Goal: Task Accomplishment & Management: Use online tool/utility

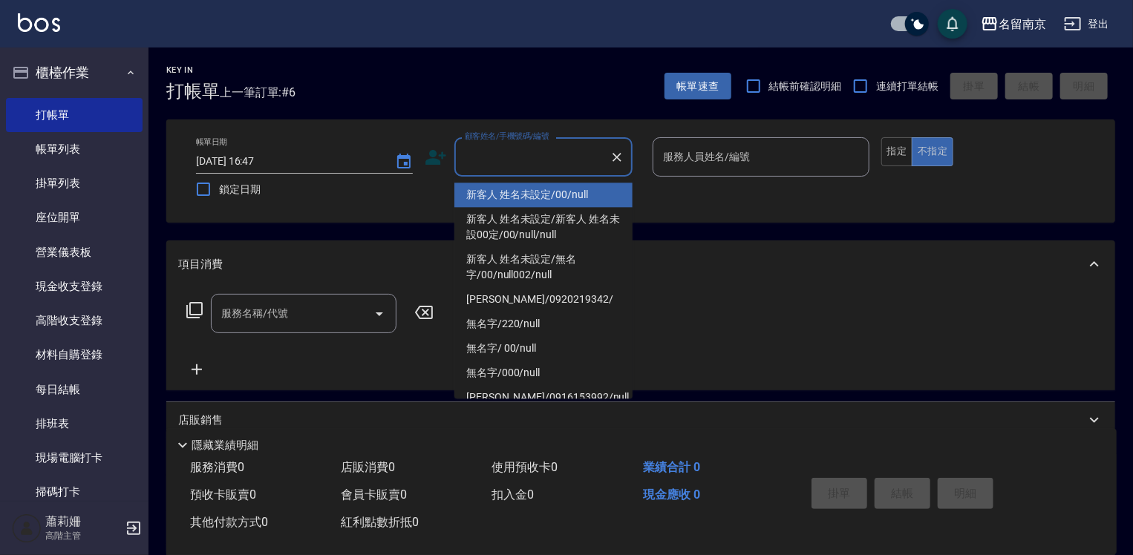
click at [512, 163] on input "顧客姓名/手機號碼/編號" at bounding box center [532, 157] width 143 height 26
click at [558, 191] on li "新客人 姓名未設定/00/null" at bounding box center [543, 195] width 178 height 24
type input "新客人 姓名未設定/00/null"
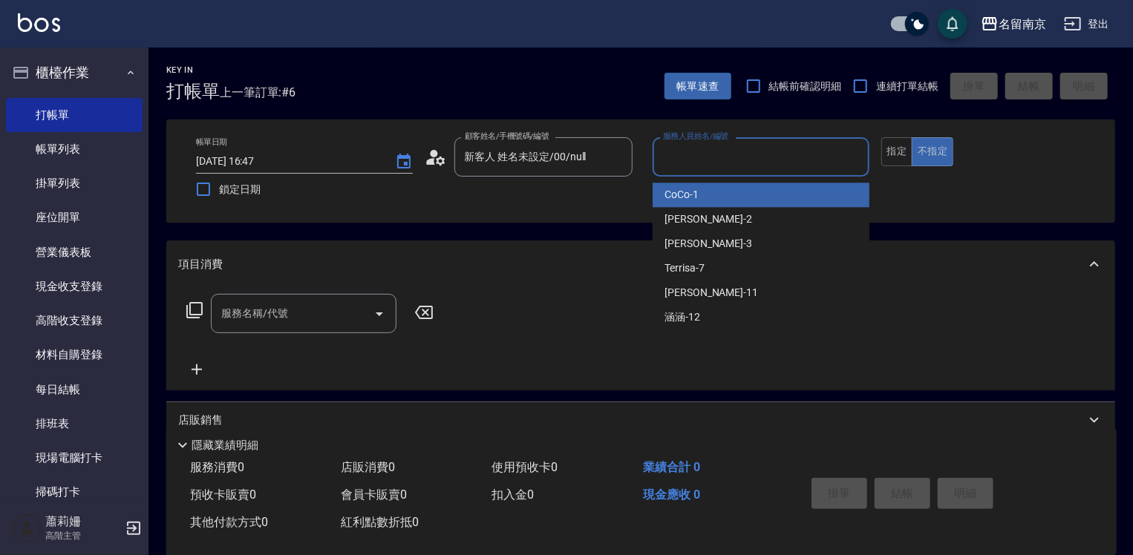
click at [720, 162] on input "服務人員姓名/編號" at bounding box center [760, 157] width 203 height 26
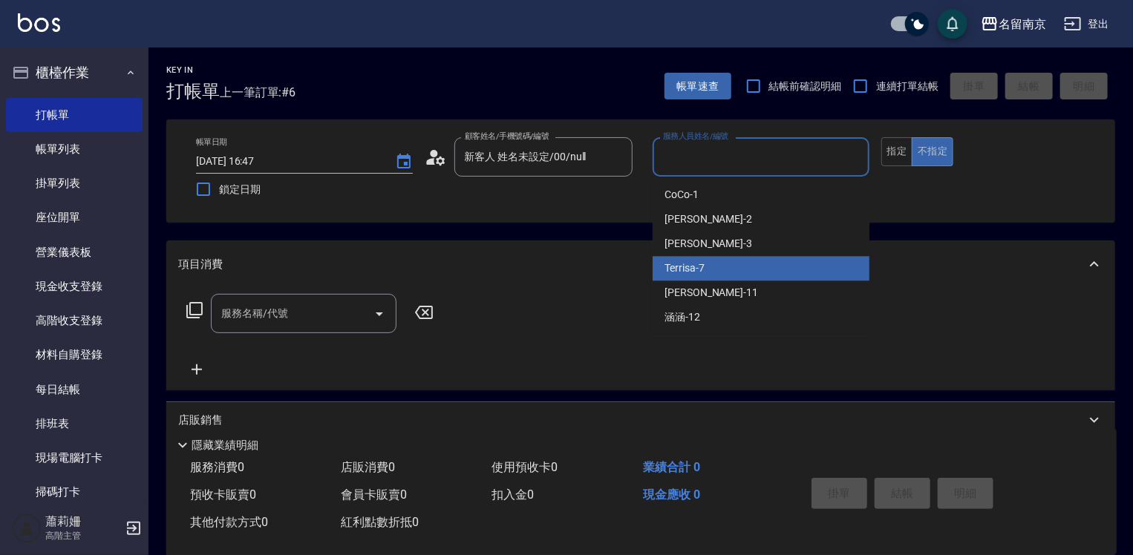
click at [719, 269] on div "Terrisa -7" at bounding box center [761, 268] width 217 height 24
type input "Terrisa-7"
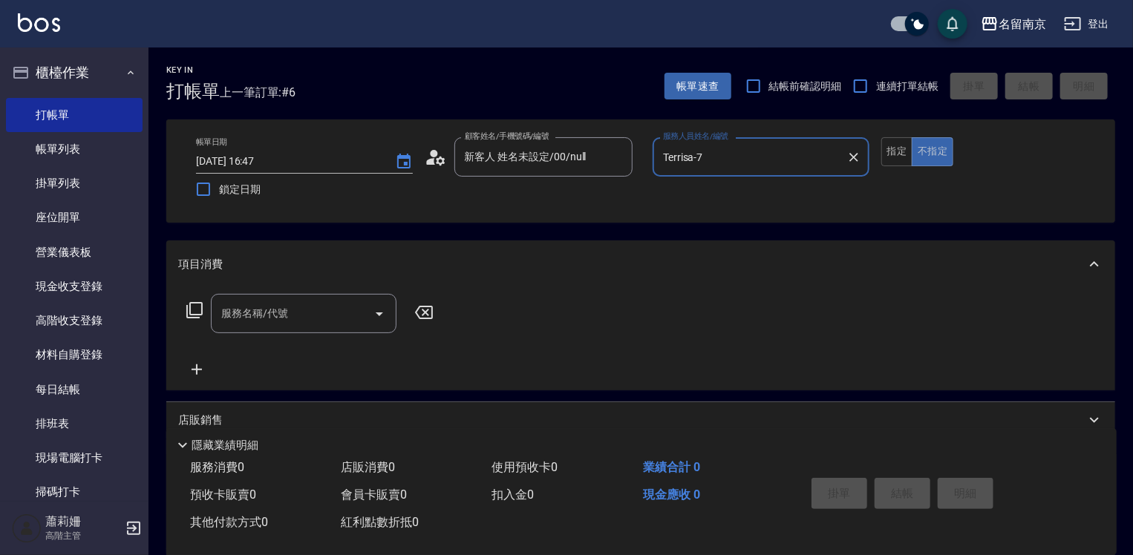
click at [279, 310] on input "服務名稱/代號" at bounding box center [293, 314] width 150 height 26
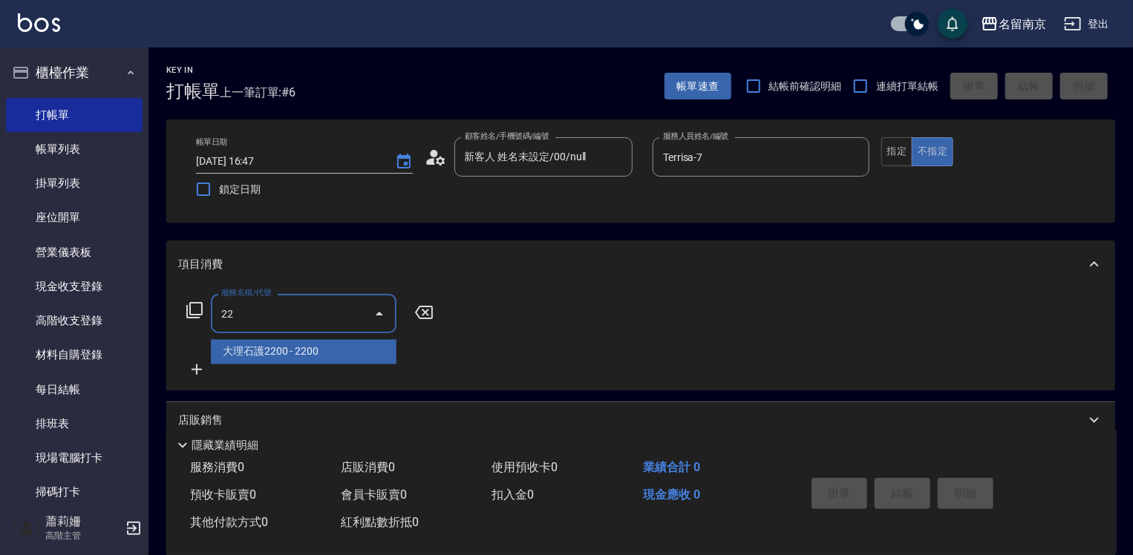
type input "大理石護2200(606)"
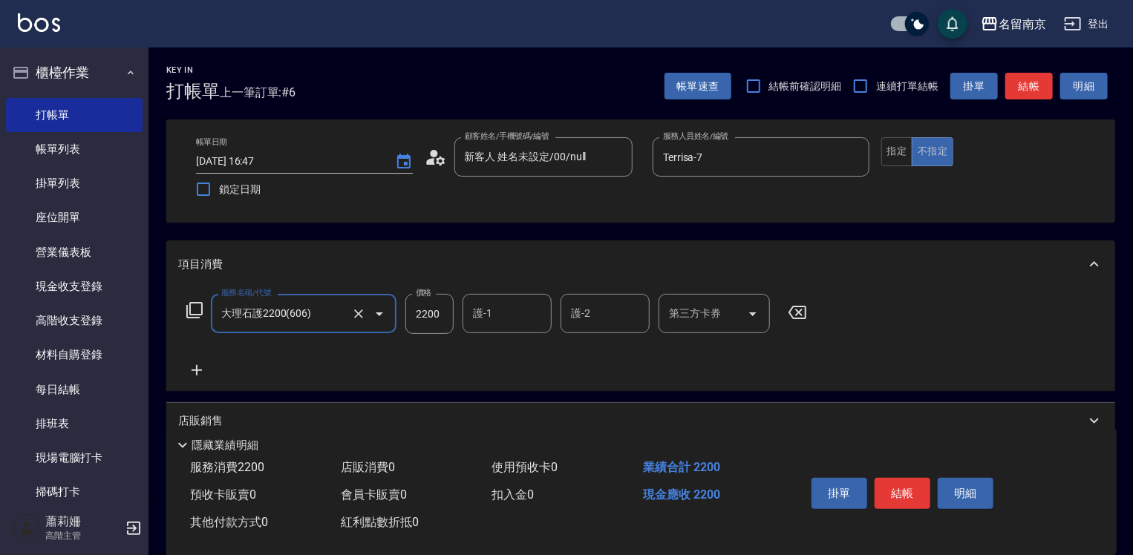
click at [273, 307] on input "大理石護2200(606)" at bounding box center [283, 314] width 131 height 26
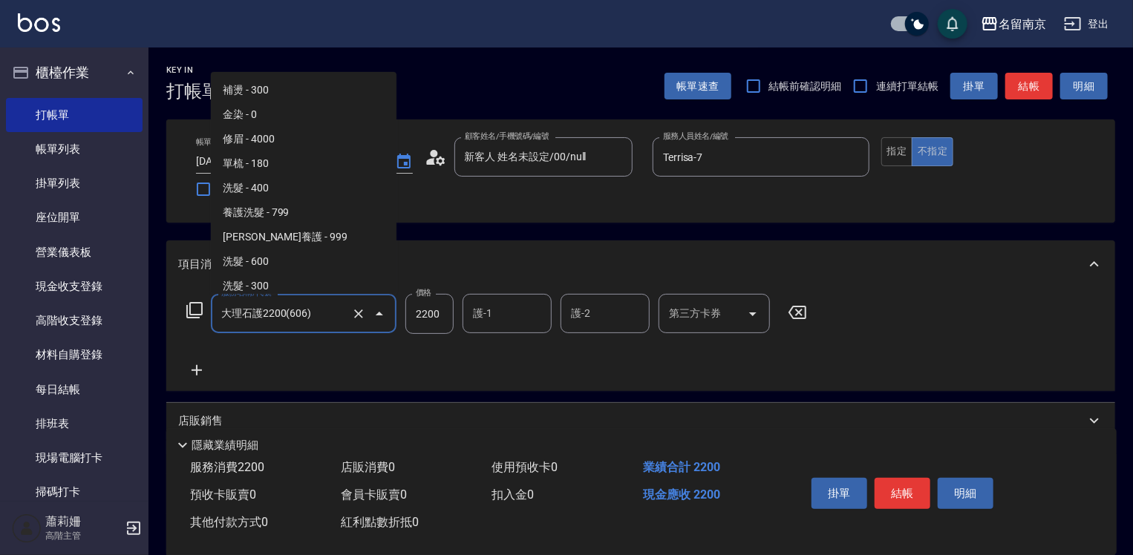
scroll to position [641, 0]
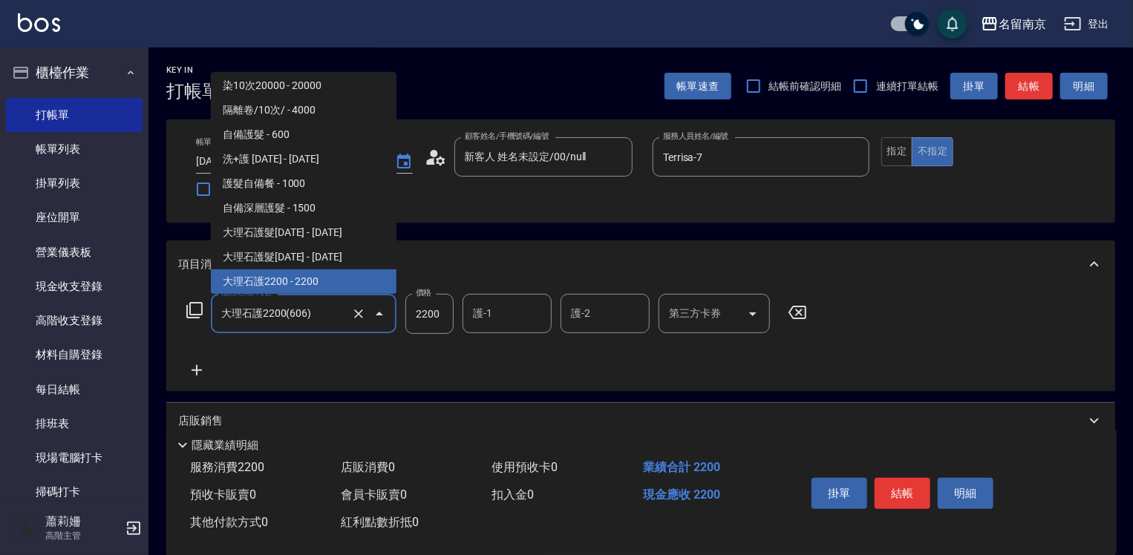
click at [279, 313] on input "大理石護2200(606)" at bounding box center [283, 314] width 131 height 26
click at [362, 310] on icon "Clear" at bounding box center [358, 314] width 9 height 9
click at [293, 324] on input "服務名稱/代號" at bounding box center [283, 314] width 131 height 26
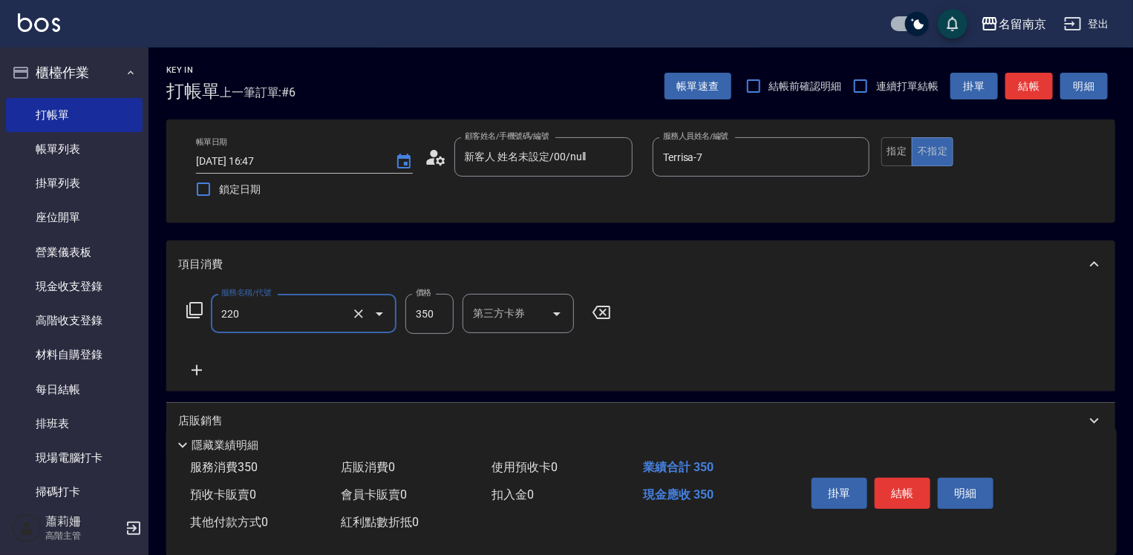
type input "洗髮(220)"
type input "370"
type input "Terrisa-7"
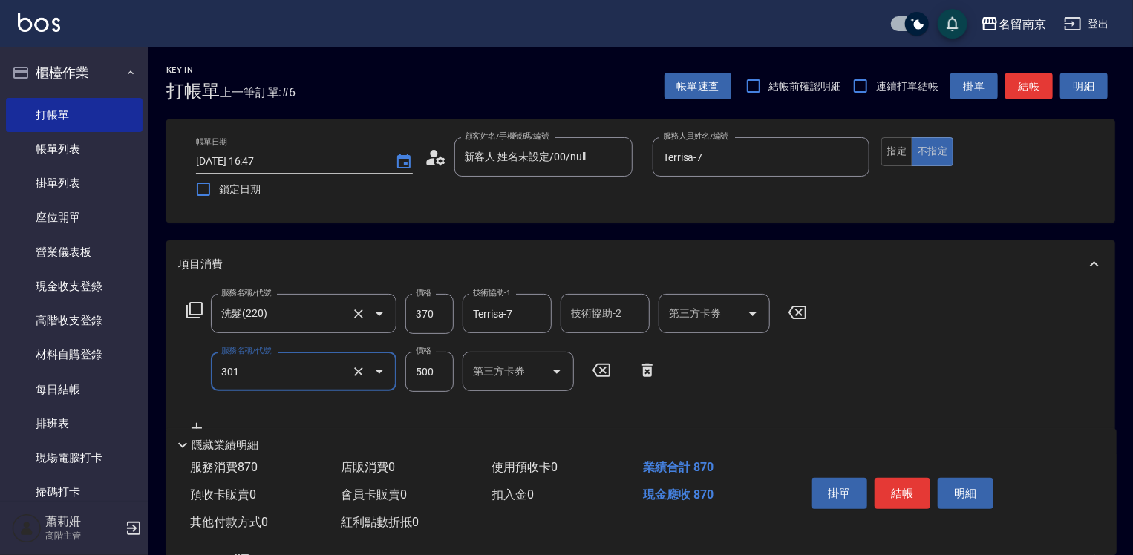
type input "剪髮(301)"
type input "650"
click at [894, 489] on button "結帳" at bounding box center [903, 493] width 56 height 31
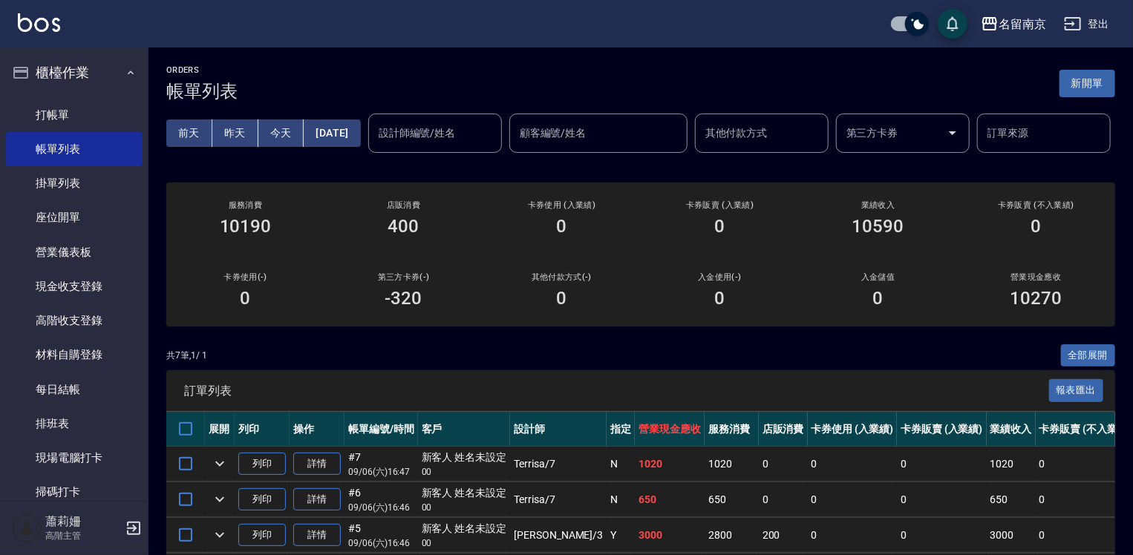
drag, startPoint x: 1071, startPoint y: 86, endPoint x: 1051, endPoint y: 86, distance: 20.0
click at [1071, 86] on button "新開單" at bounding box center [1087, 83] width 56 height 27
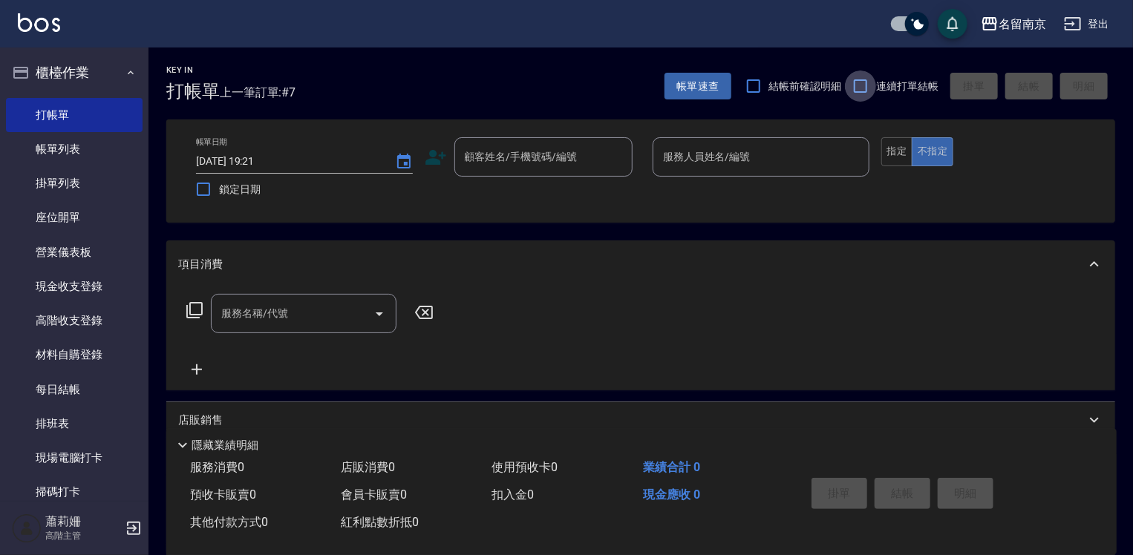
click at [856, 85] on input "連續打單結帳" at bounding box center [860, 86] width 31 height 31
checkbox input "true"
click at [579, 150] on input "顧客姓名/手機號碼/編號" at bounding box center [532, 157] width 143 height 26
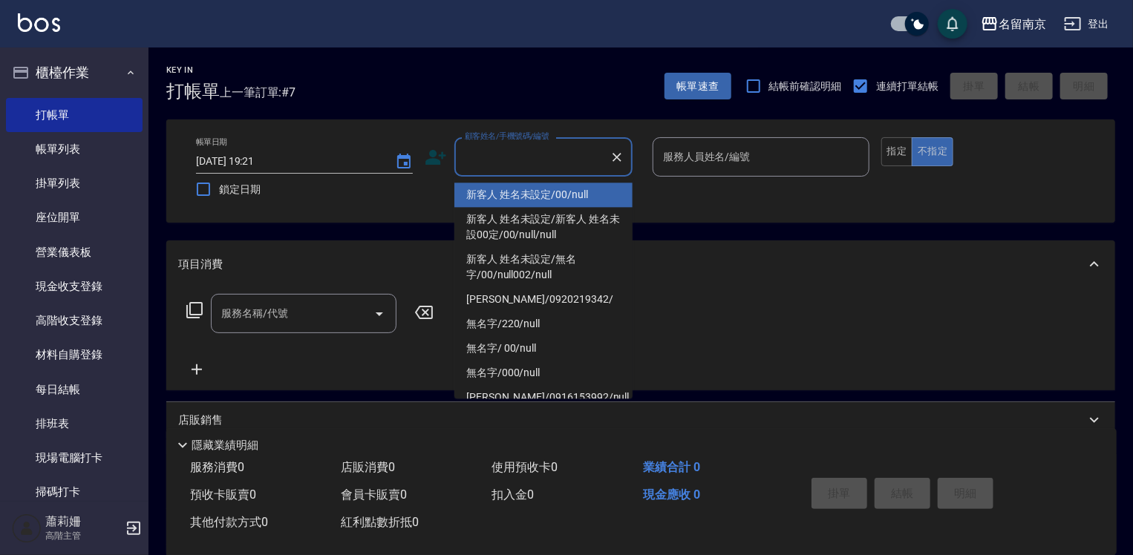
click at [546, 182] on ul "新客人 姓名未設定/00/null 新客人 姓名未設定/新客人 姓名未設00定/00/null/null 新客人 姓名未設定/無名字/00/null002/n…" at bounding box center [543, 288] width 178 height 222
click at [561, 195] on li "新客人 姓名未設定/00/null" at bounding box center [543, 195] width 178 height 24
type input "新客人 姓名未設定/00/null"
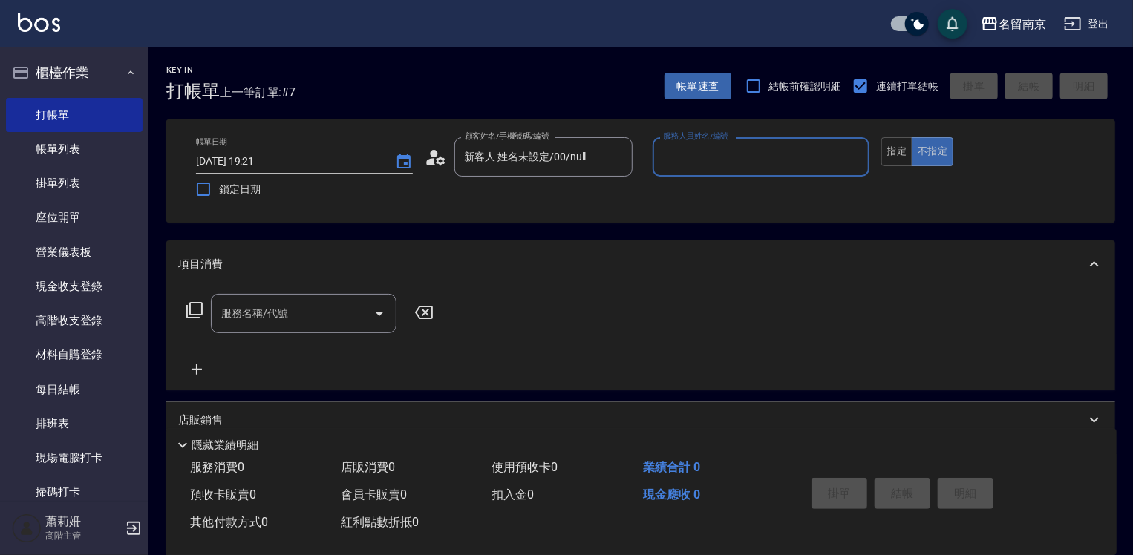
click at [685, 157] on input "服務人員姓名/編號" at bounding box center [760, 157] width 203 height 26
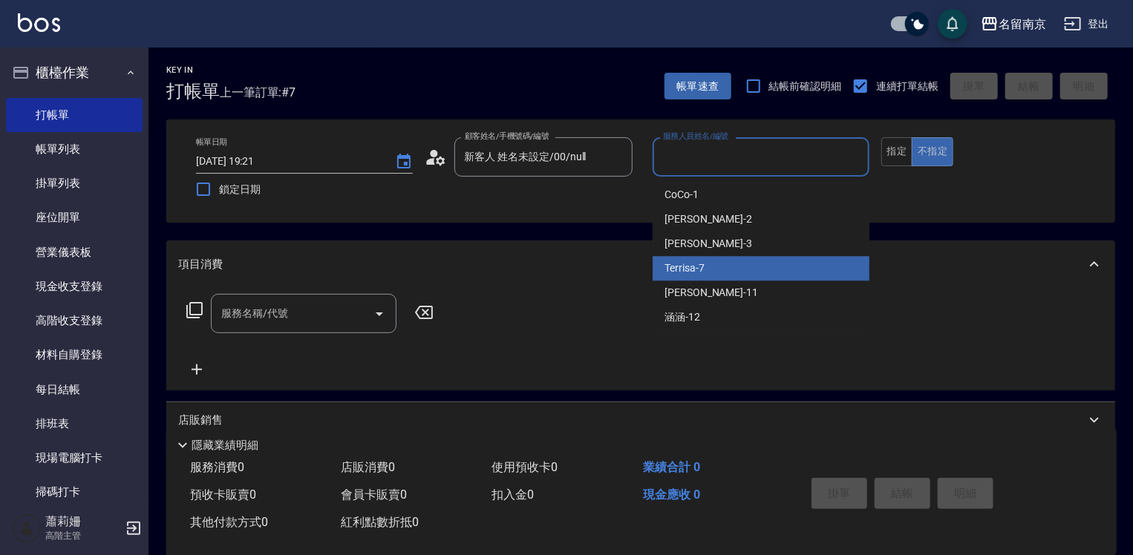
click at [682, 270] on span "Terrisa -7" at bounding box center [684, 269] width 40 height 16
type input "Terrisa-7"
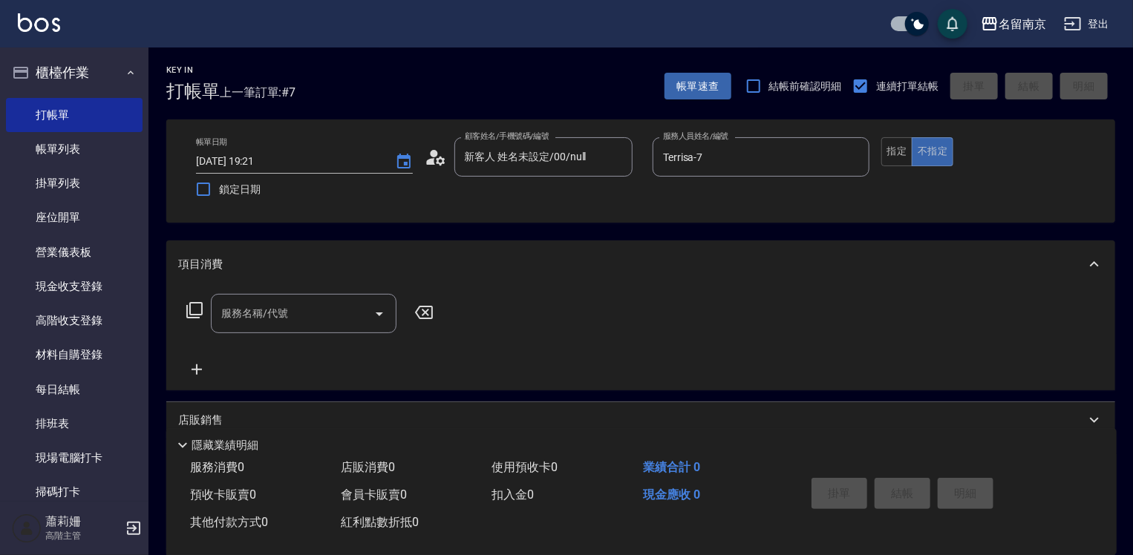
click at [193, 307] on icon at bounding box center [195, 310] width 18 height 18
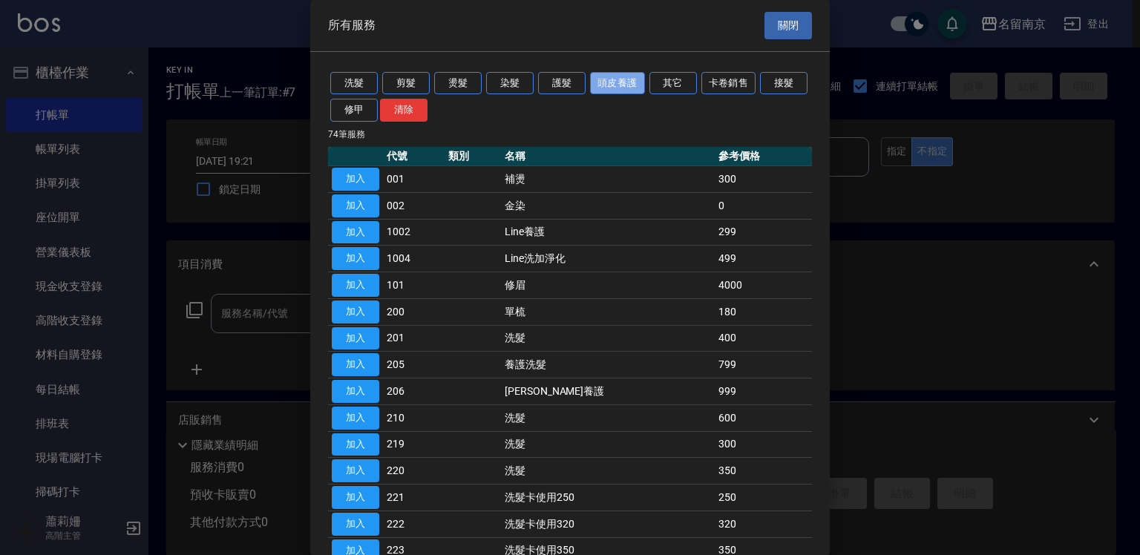
click at [617, 77] on button "頭皮養護" at bounding box center [617, 83] width 55 height 23
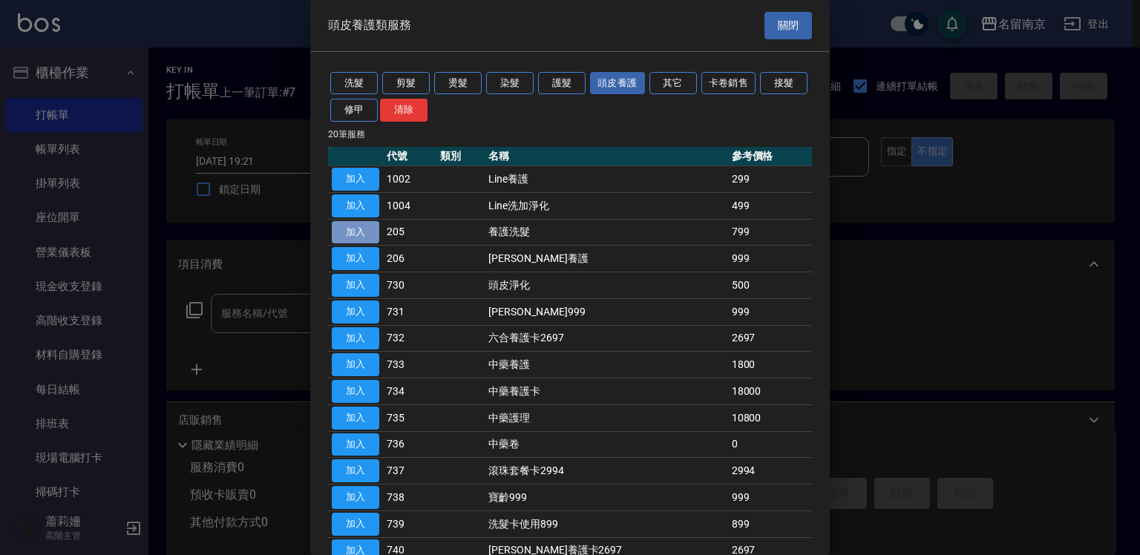
click at [356, 238] on button "加入" at bounding box center [356, 232] width 48 height 23
type input "養護洗髮(205)"
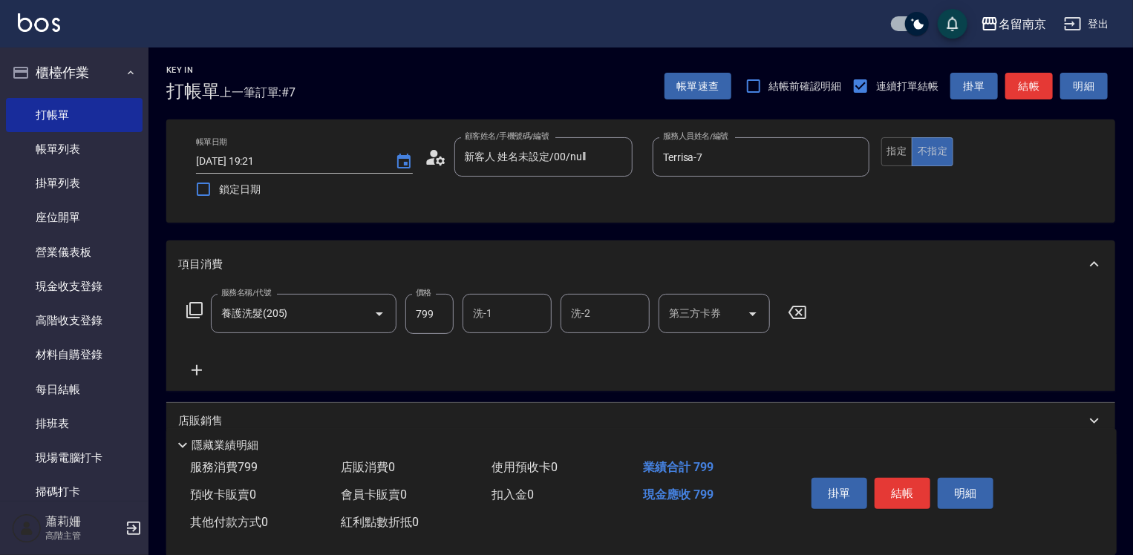
click at [432, 309] on input "799" at bounding box center [429, 314] width 48 height 40
type input "699"
type input "Terrisa-7"
click at [901, 478] on button "結帳" at bounding box center [903, 493] width 56 height 31
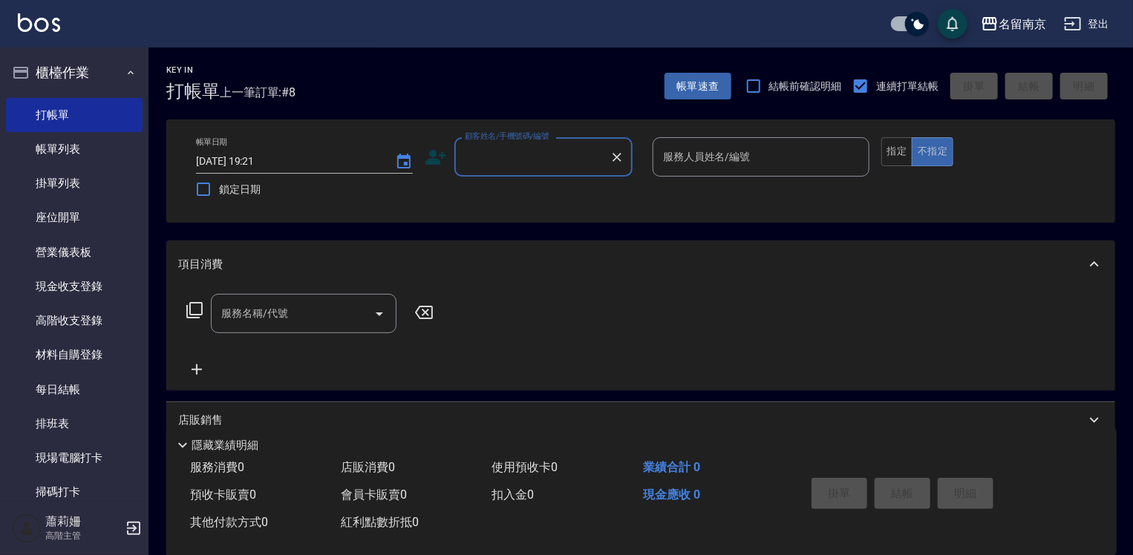
drag, startPoint x: 517, startPoint y: 157, endPoint x: 517, endPoint y: 169, distance: 11.1
click at [517, 158] on input "顧客姓名/手機號碼/編號" at bounding box center [532, 157] width 143 height 26
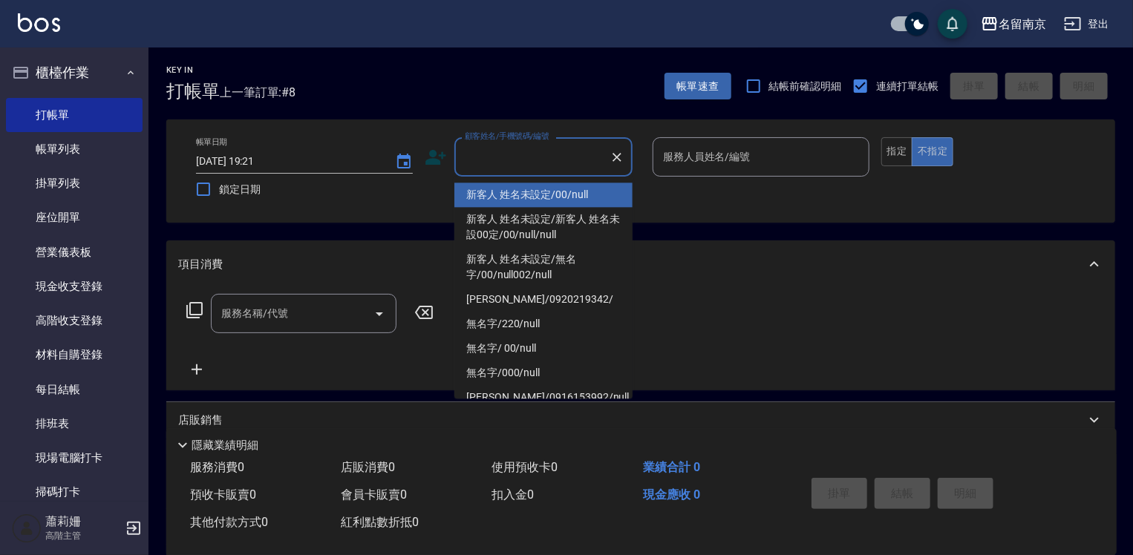
drag, startPoint x: 522, startPoint y: 201, endPoint x: 692, endPoint y: 184, distance: 170.9
click at [523, 200] on li "新客人 姓名未設定/00/null" at bounding box center [543, 195] width 178 height 24
type input "新客人 姓名未設定/00/null"
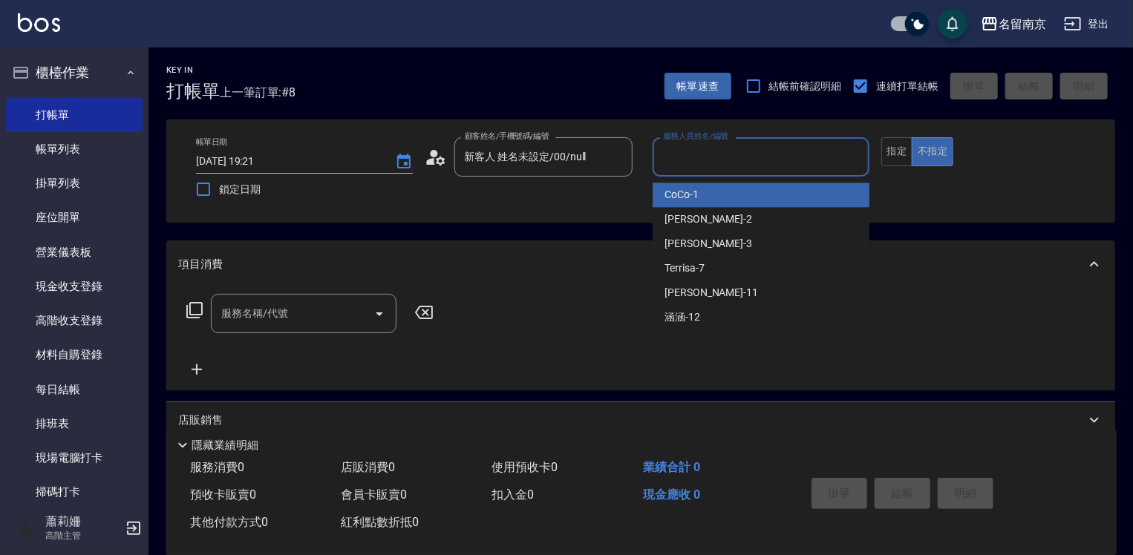
click at [728, 165] on input "服務人員姓名/編號" at bounding box center [760, 157] width 203 height 26
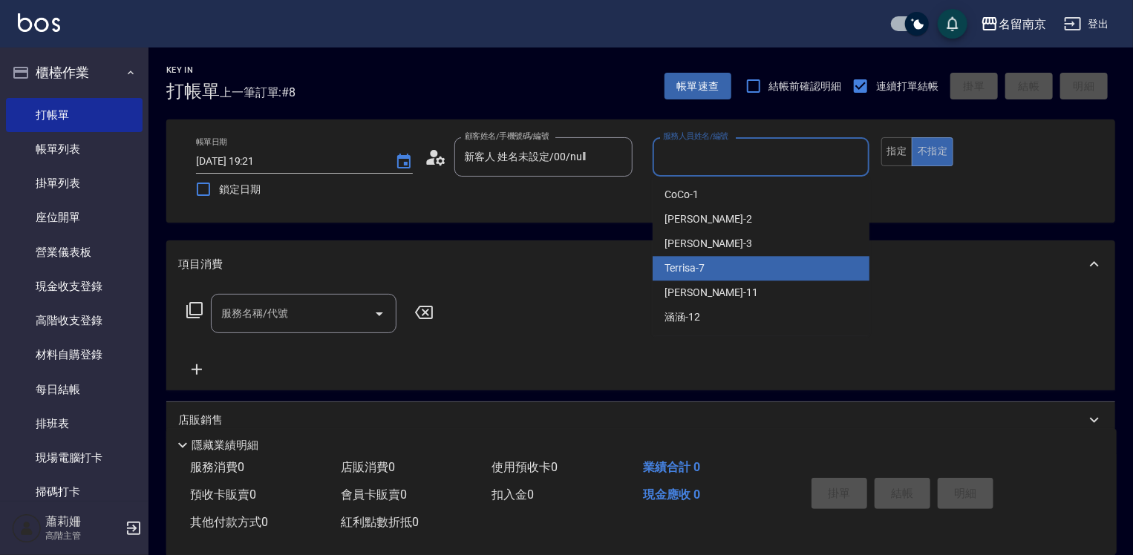
click at [696, 265] on span "Terrisa -7" at bounding box center [684, 269] width 40 height 16
type input "Terrisa-7"
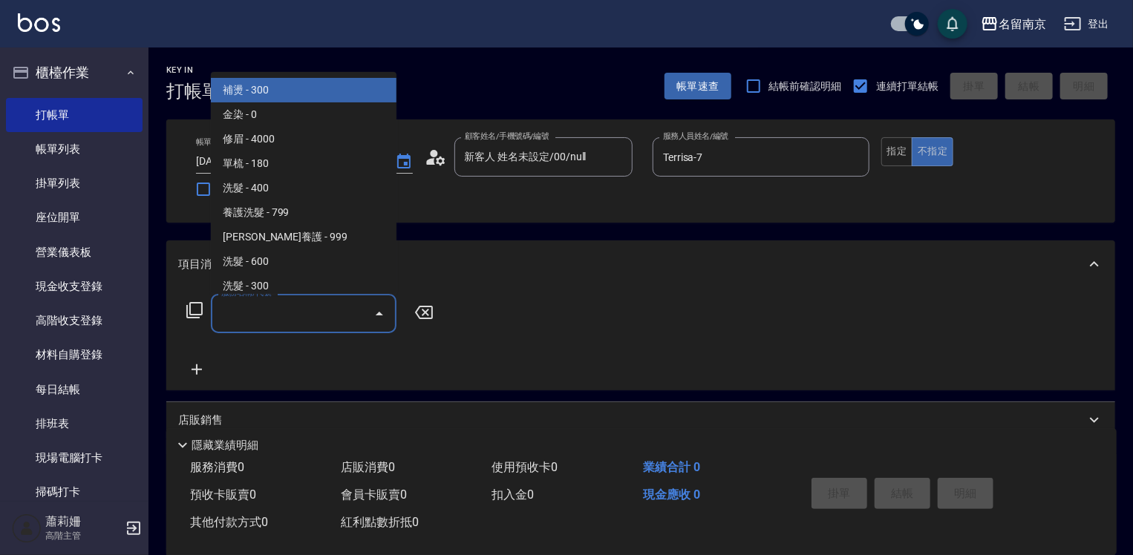
click at [253, 308] on input "服務名稱/代號" at bounding box center [293, 314] width 150 height 26
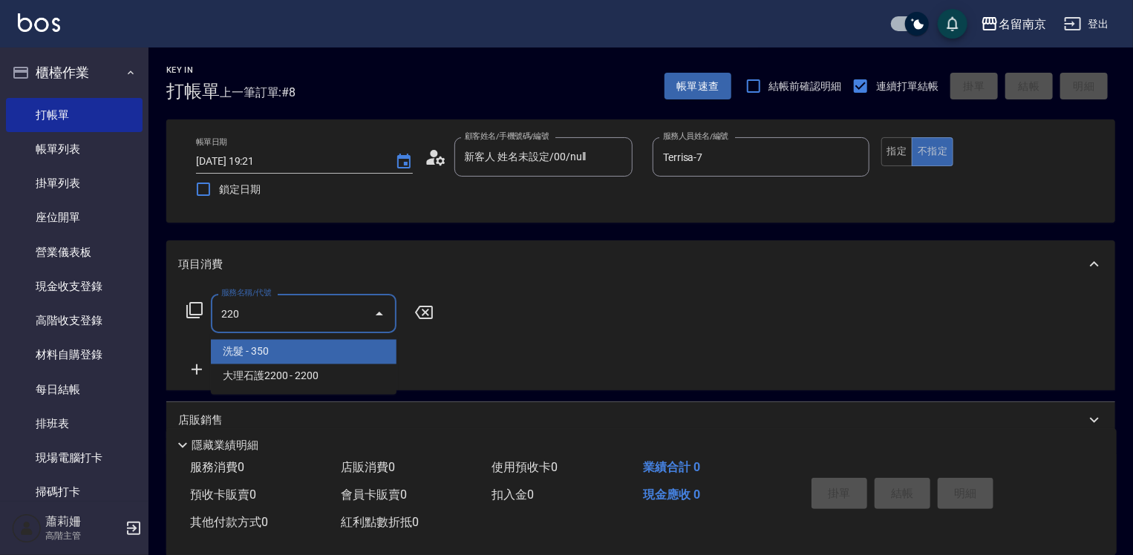
type input "洗髮(220)"
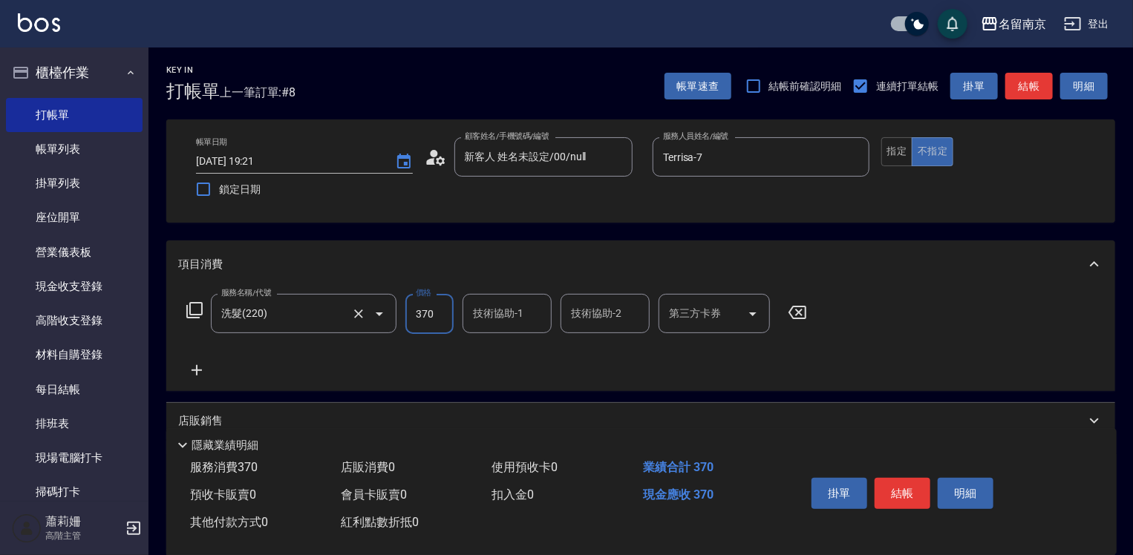
type input "370"
type input "Terrisa-7"
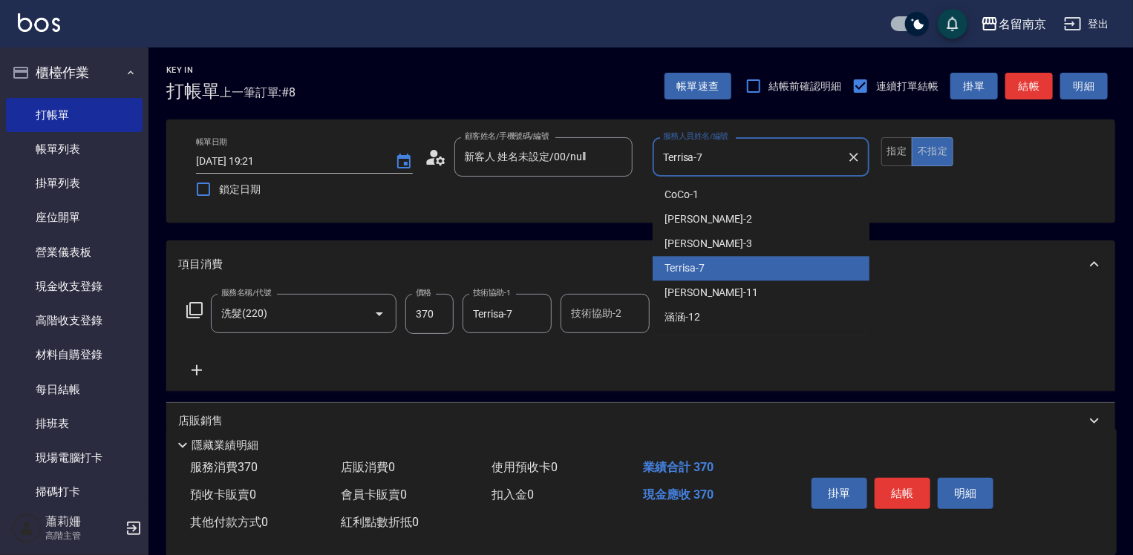
click at [731, 157] on input "Terrisa-7" at bounding box center [749, 157] width 181 height 26
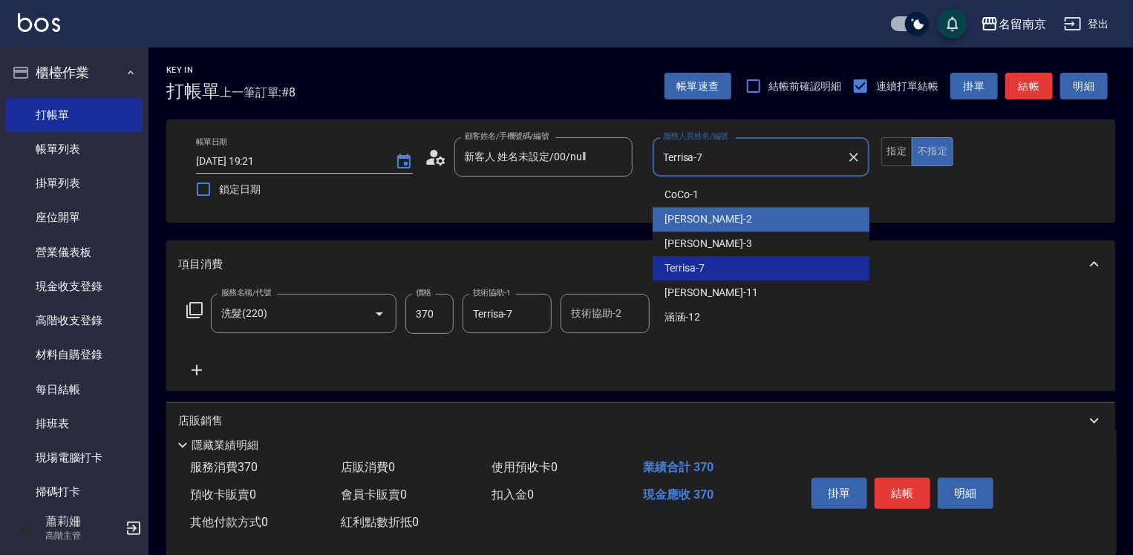
click at [707, 214] on div "[PERSON_NAME] -2" at bounding box center [761, 219] width 217 height 24
type input "[PERSON_NAME]-2"
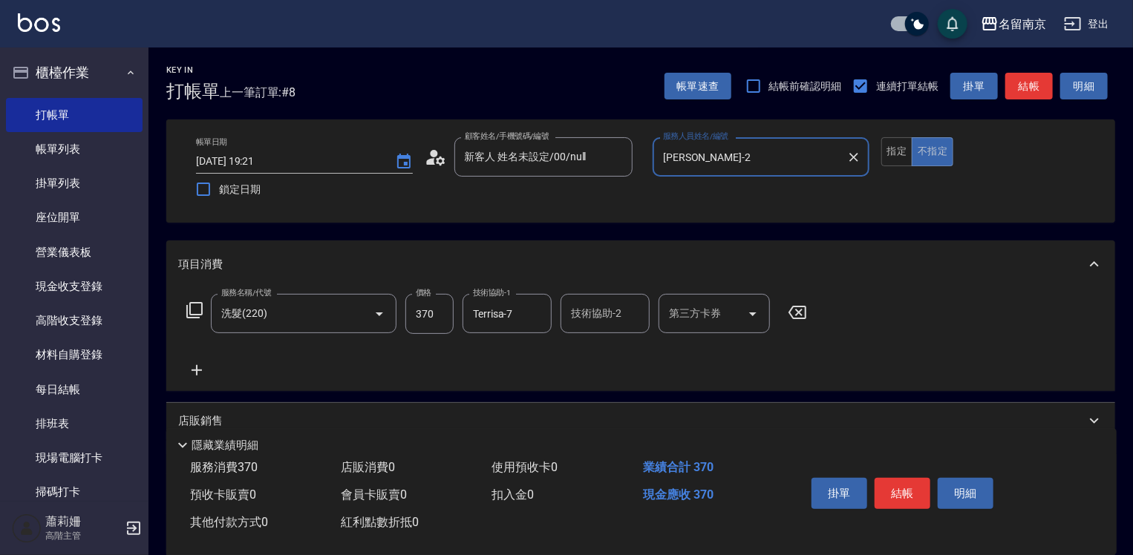
click at [904, 496] on button "結帳" at bounding box center [903, 493] width 56 height 31
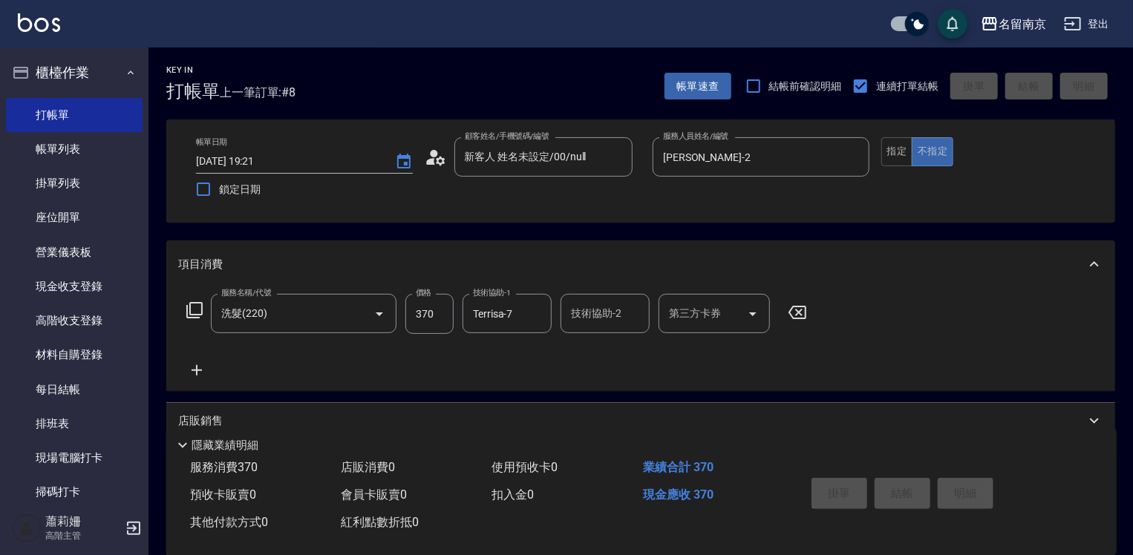
type input "[DATE] 19:22"
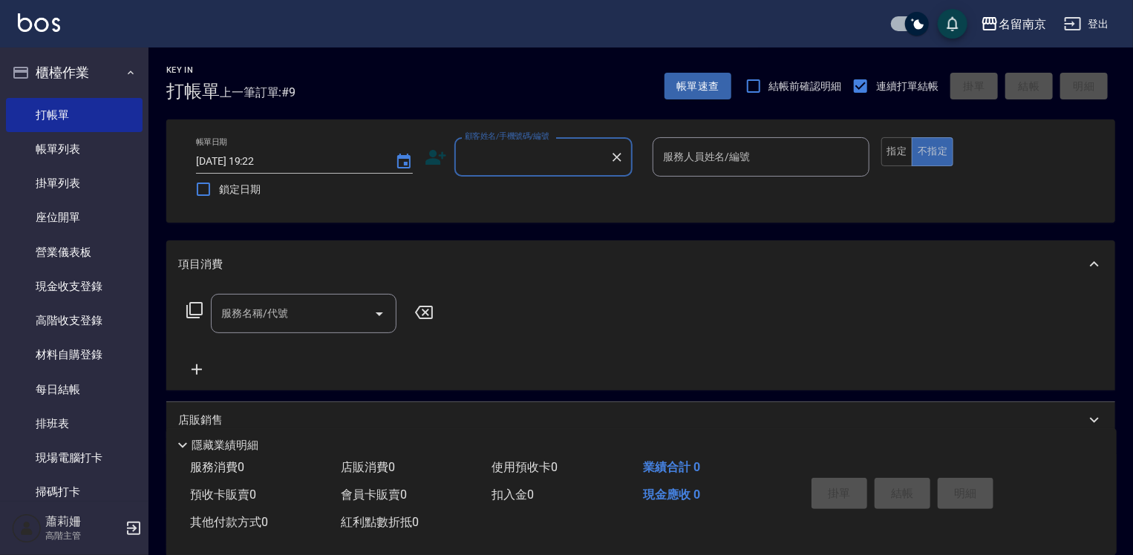
click at [519, 166] on input "顧客姓名/手機號碼/編號" at bounding box center [532, 157] width 143 height 26
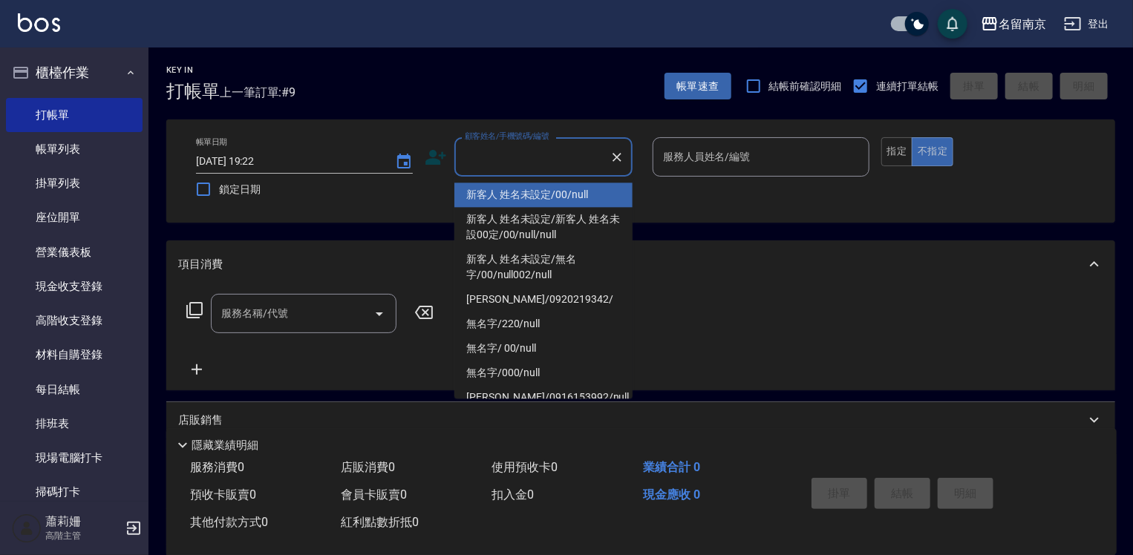
click at [509, 198] on li "新客人 姓名未設定/00/null" at bounding box center [543, 195] width 178 height 24
type input "新客人 姓名未設定/00/null"
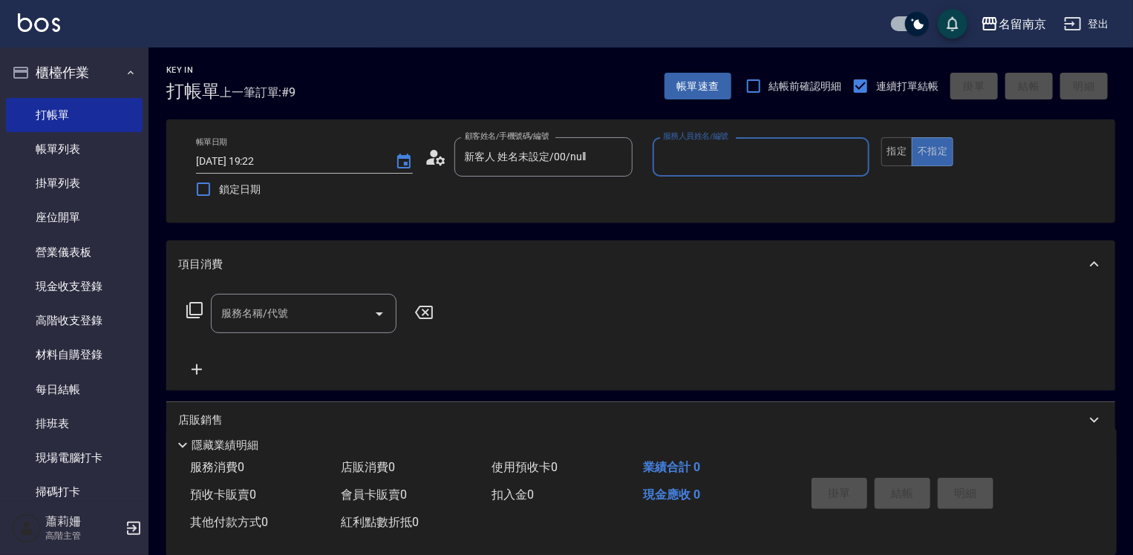
drag, startPoint x: 682, startPoint y: 157, endPoint x: 686, endPoint y: 171, distance: 14.1
click at [684, 158] on input "服務人員姓名/編號" at bounding box center [760, 157] width 203 height 26
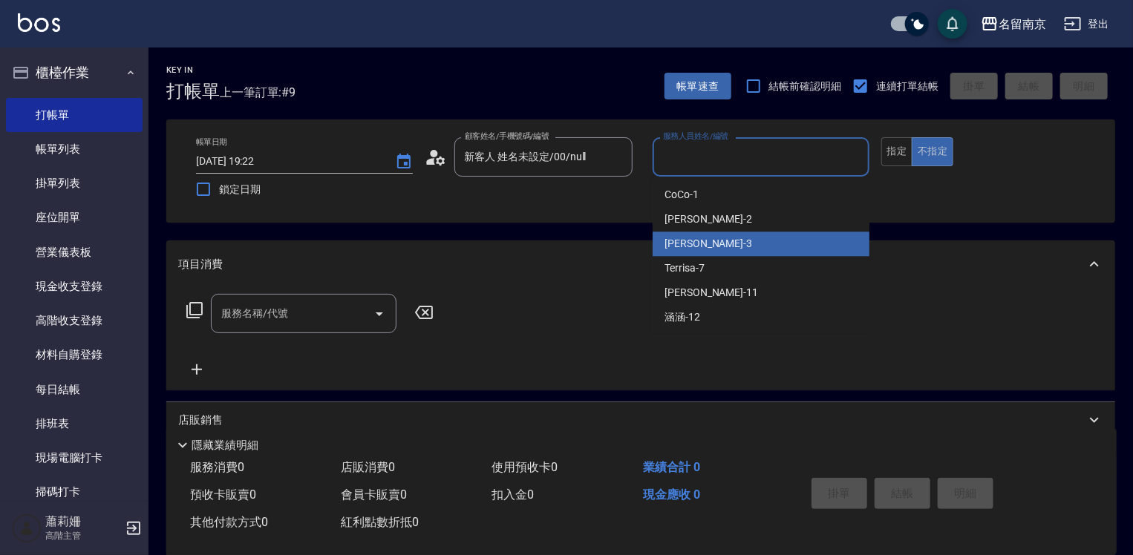
click at [693, 252] on span "[PERSON_NAME] -3" at bounding box center [708, 244] width 88 height 16
type input "[PERSON_NAME]-3"
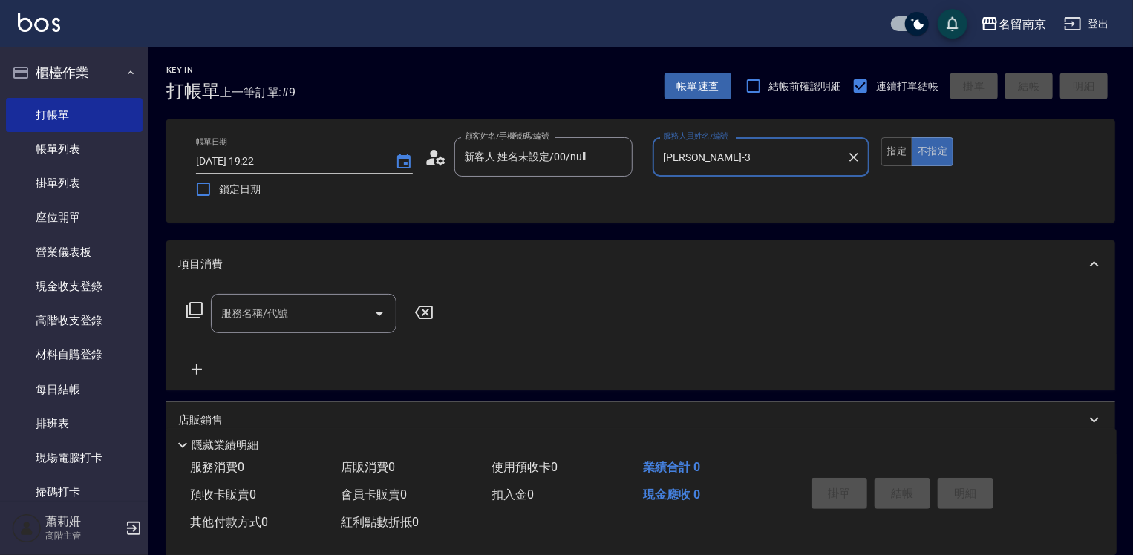
click at [306, 309] on input "服務名稱/代號" at bounding box center [293, 314] width 150 height 26
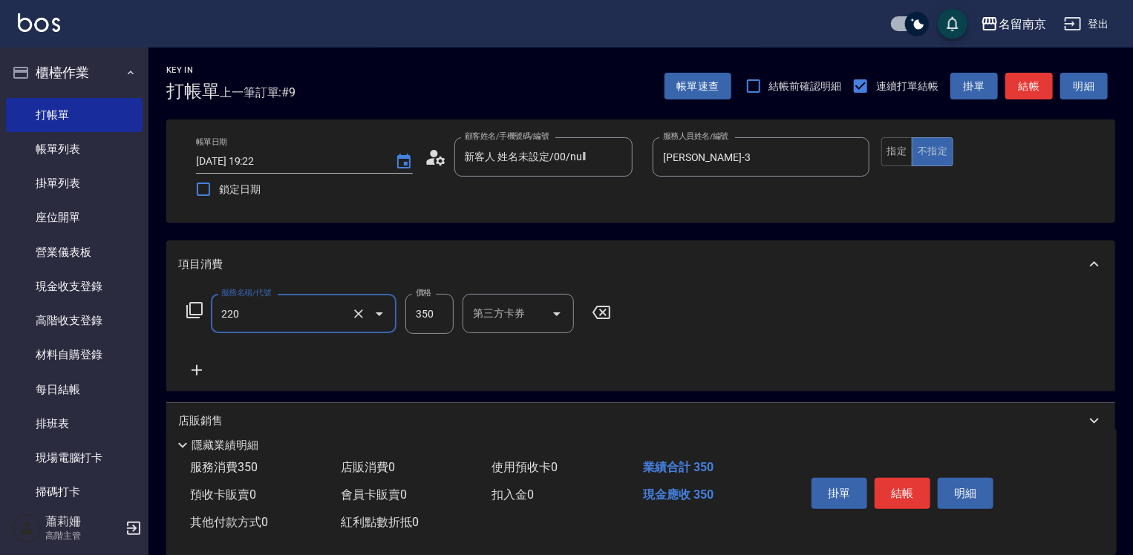
type input "洗髮(220)"
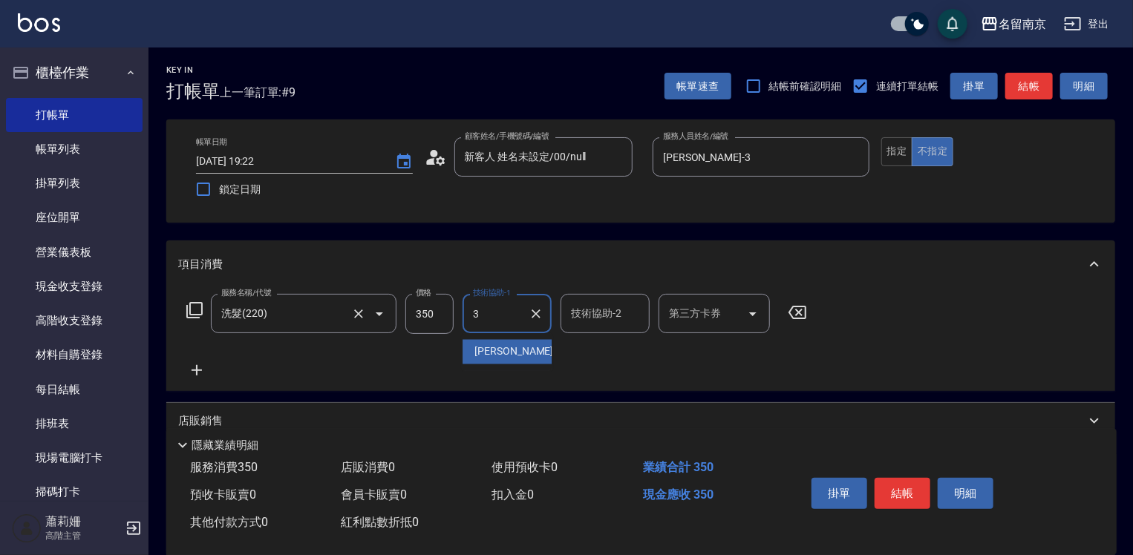
type input "[PERSON_NAME]-3"
drag, startPoint x: 766, startPoint y: 160, endPoint x: 755, endPoint y: 176, distance: 19.8
click at [766, 160] on input "[PERSON_NAME]-3" at bounding box center [749, 157] width 181 height 26
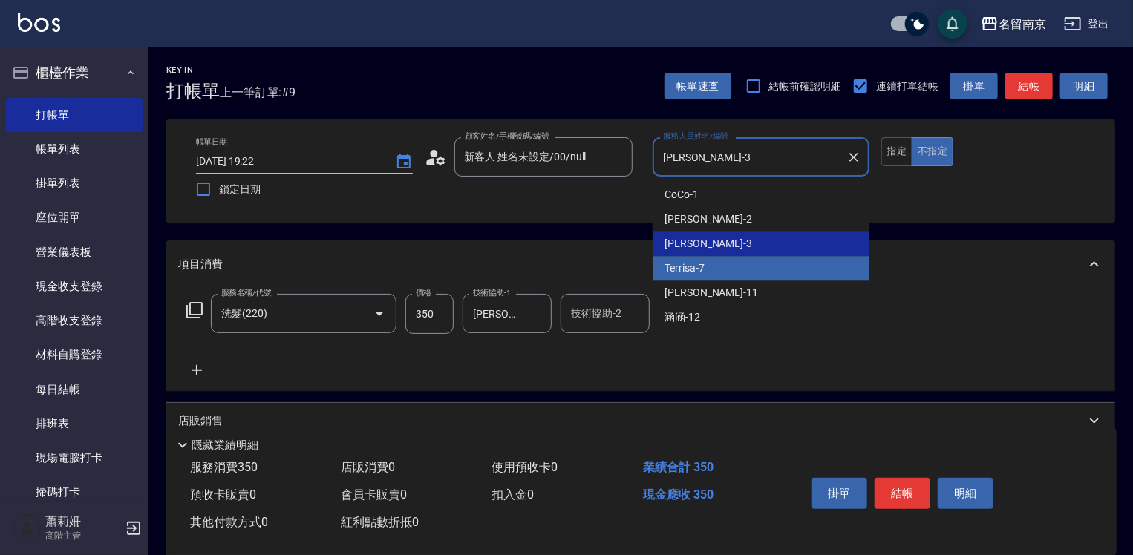
click at [728, 274] on div "Terrisa -7" at bounding box center [761, 268] width 217 height 24
type input "Terrisa-7"
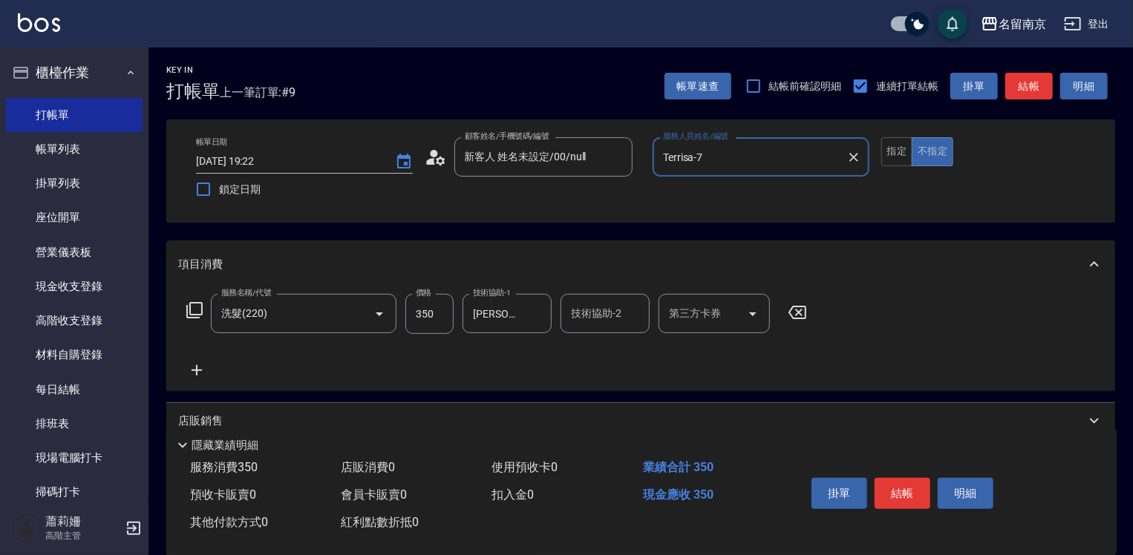
click at [412, 310] on input "350" at bounding box center [429, 314] width 48 height 40
type input "300"
type input "[PERSON_NAME]-3"
click at [542, 312] on icon "Clear" at bounding box center [536, 314] width 15 height 15
click at [469, 321] on input "技術協助-1" at bounding box center [507, 314] width 76 height 26
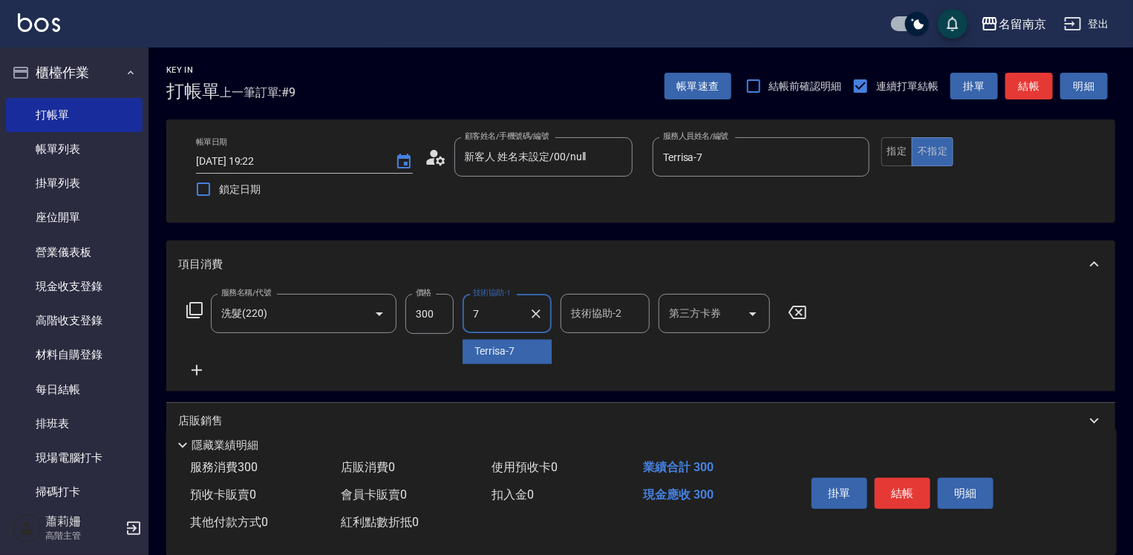
type input "Terrisa-7"
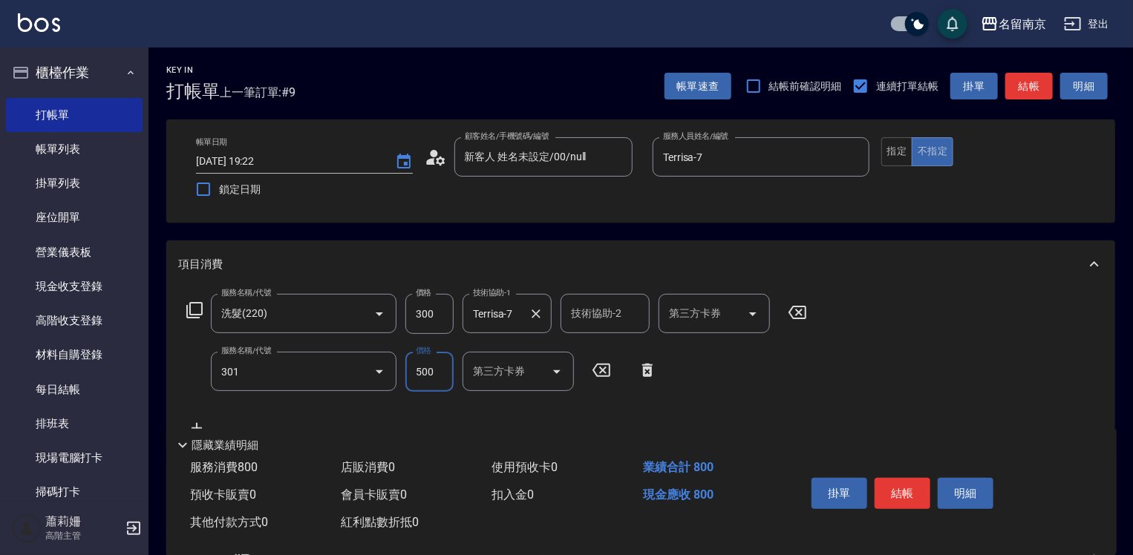
type input "剪髮(301)"
type input "650"
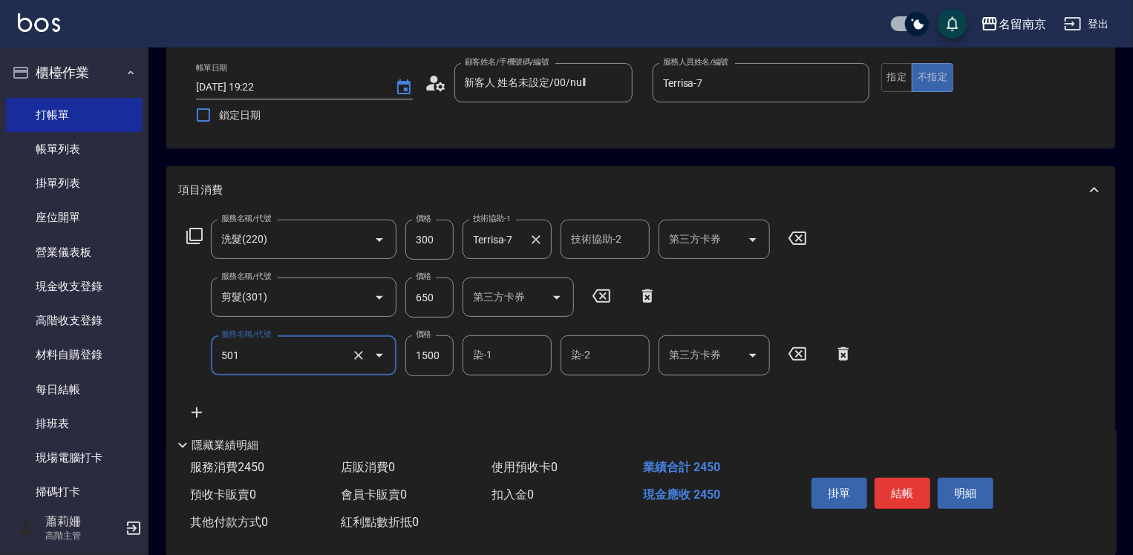
type input "染髮(1500)(501)"
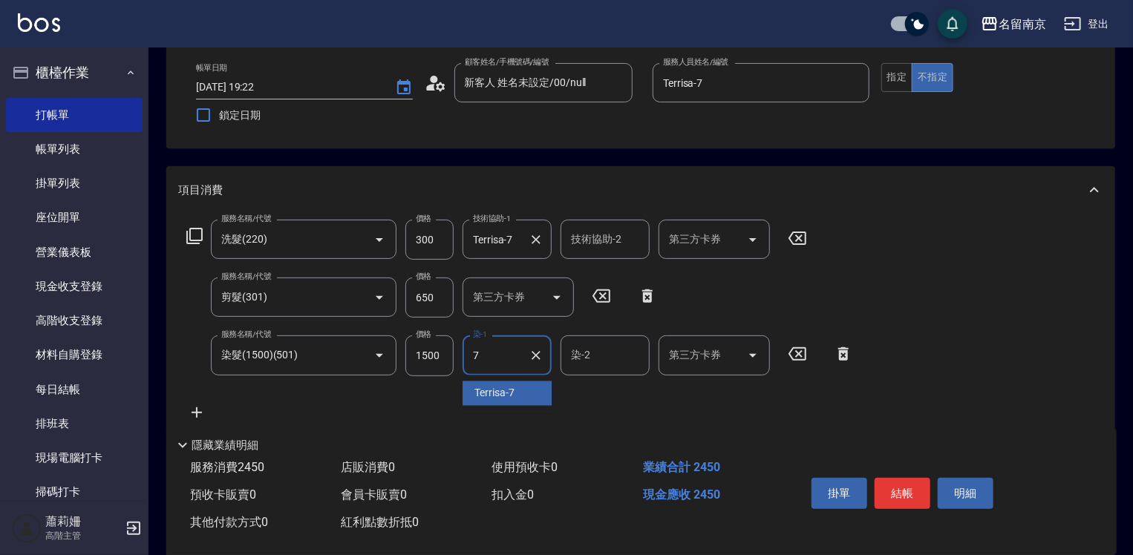
type input "Terrisa-7"
click at [435, 356] on input "1500" at bounding box center [429, 356] width 48 height 40
type input "2000"
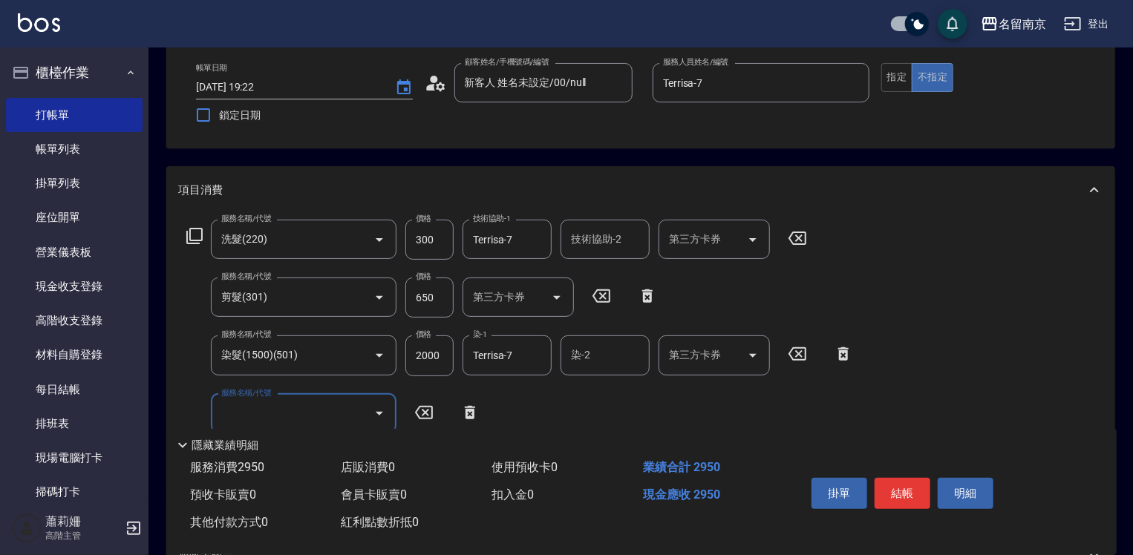
click at [192, 233] on icon at bounding box center [195, 236] width 18 height 18
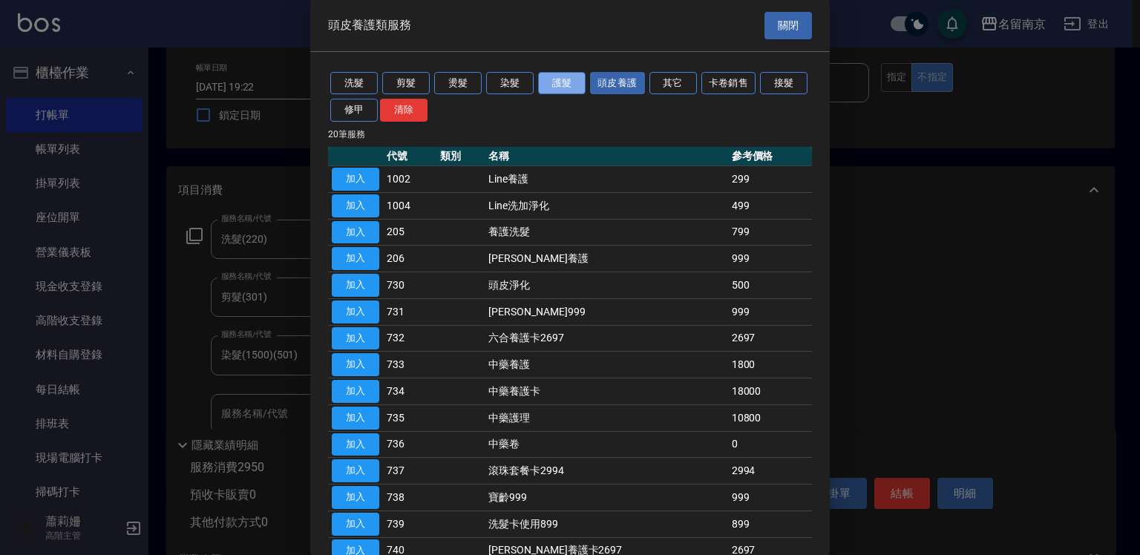
click at [549, 75] on button "護髮" at bounding box center [562, 83] width 48 height 23
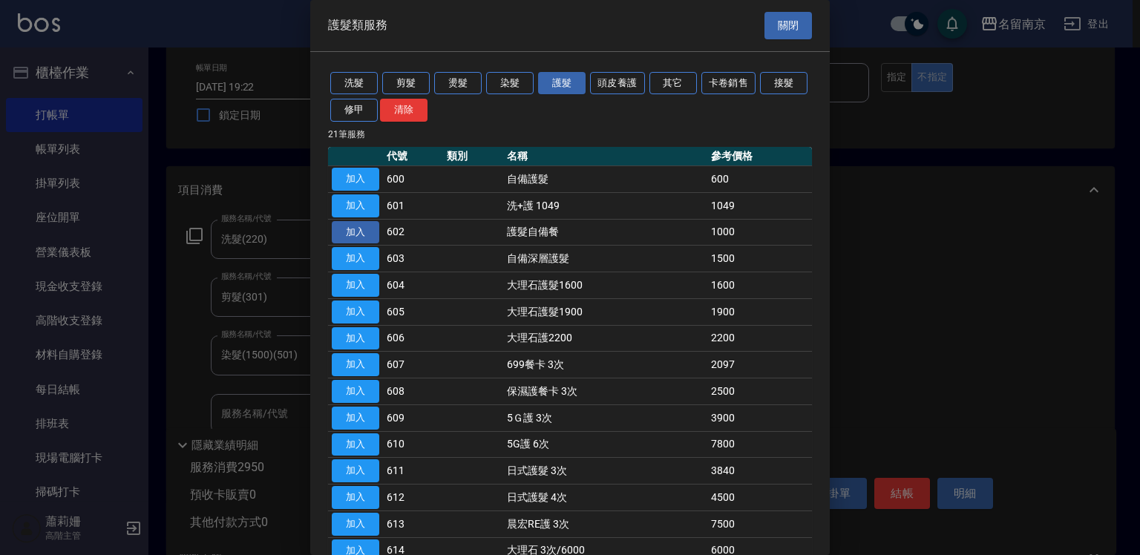
click at [351, 235] on button "加入" at bounding box center [356, 232] width 48 height 23
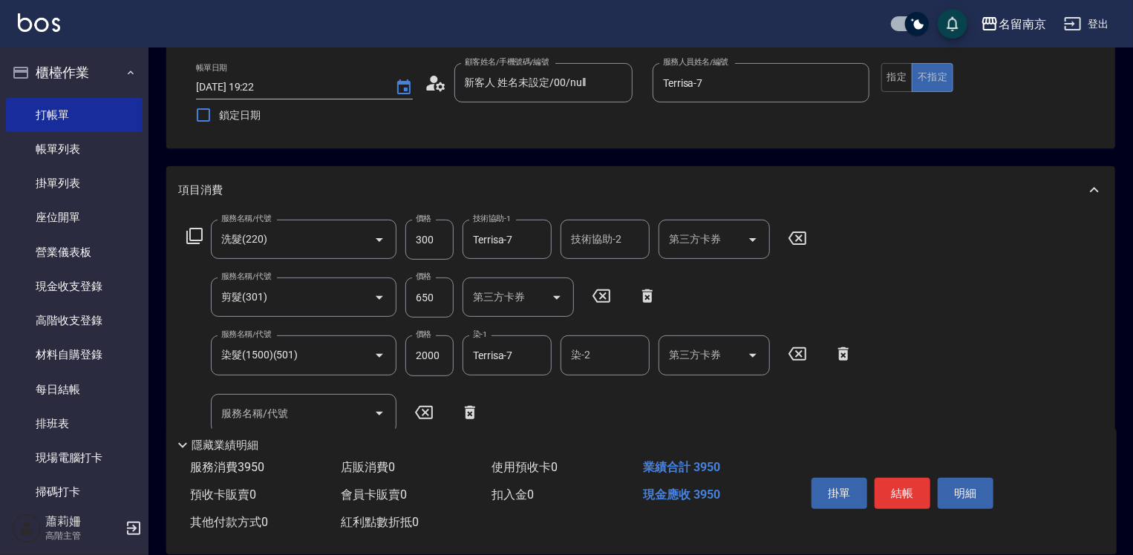
scroll to position [297, 0]
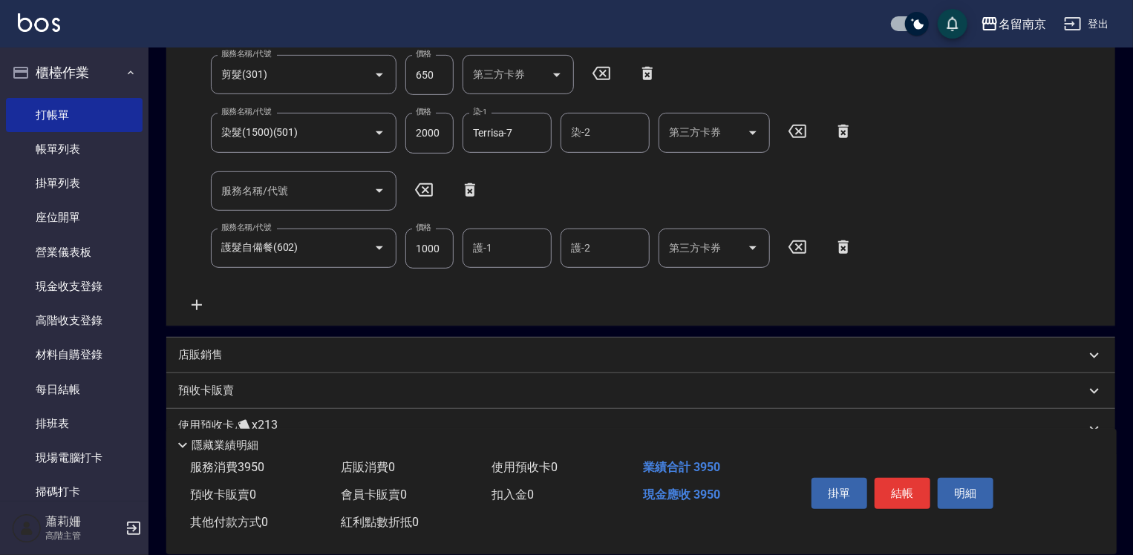
click at [411, 240] on input "1000" at bounding box center [429, 249] width 48 height 40
type input "1500"
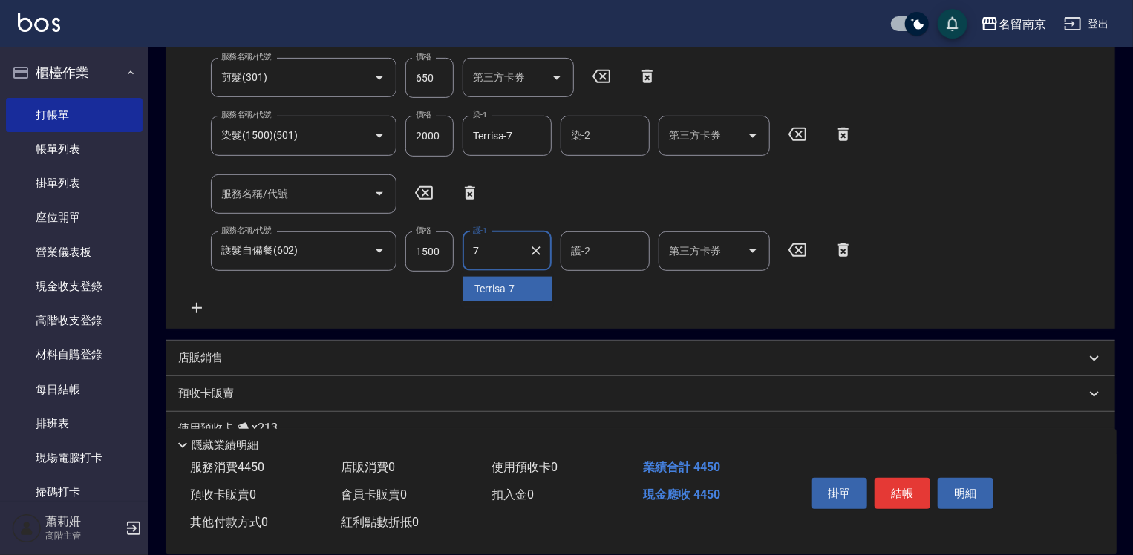
type input "Terrisa-7"
click at [906, 492] on button "結帳" at bounding box center [903, 493] width 56 height 31
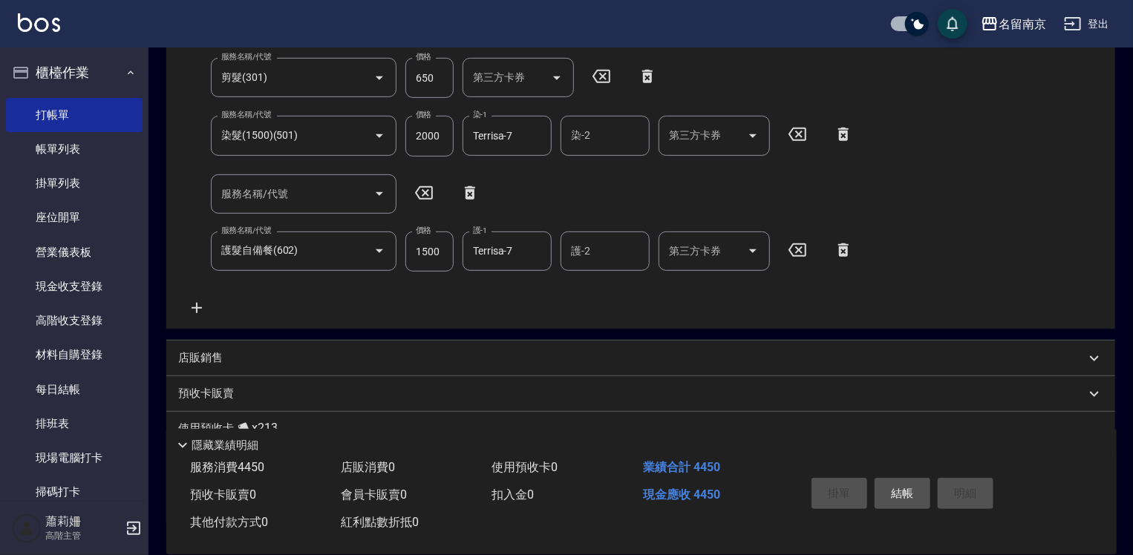
type input "[DATE] 19:23"
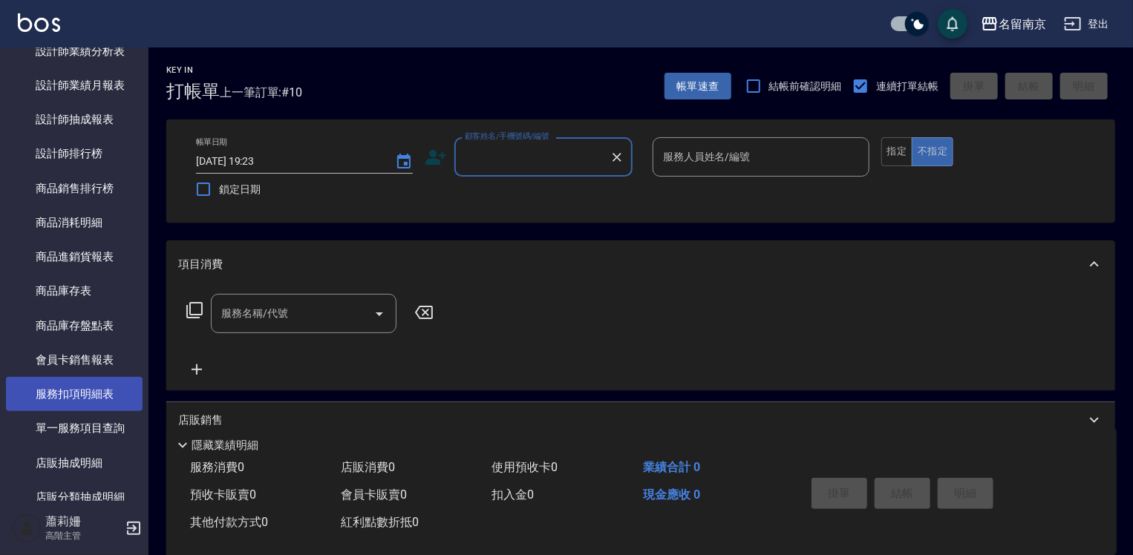
scroll to position [965, 0]
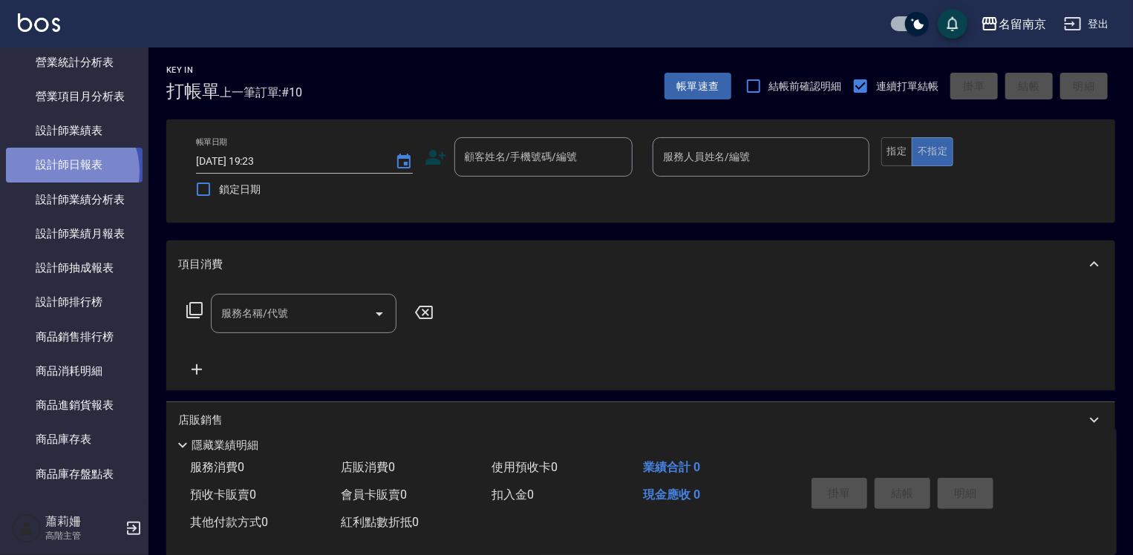
click at [68, 171] on link "設計師日報表" at bounding box center [74, 165] width 137 height 34
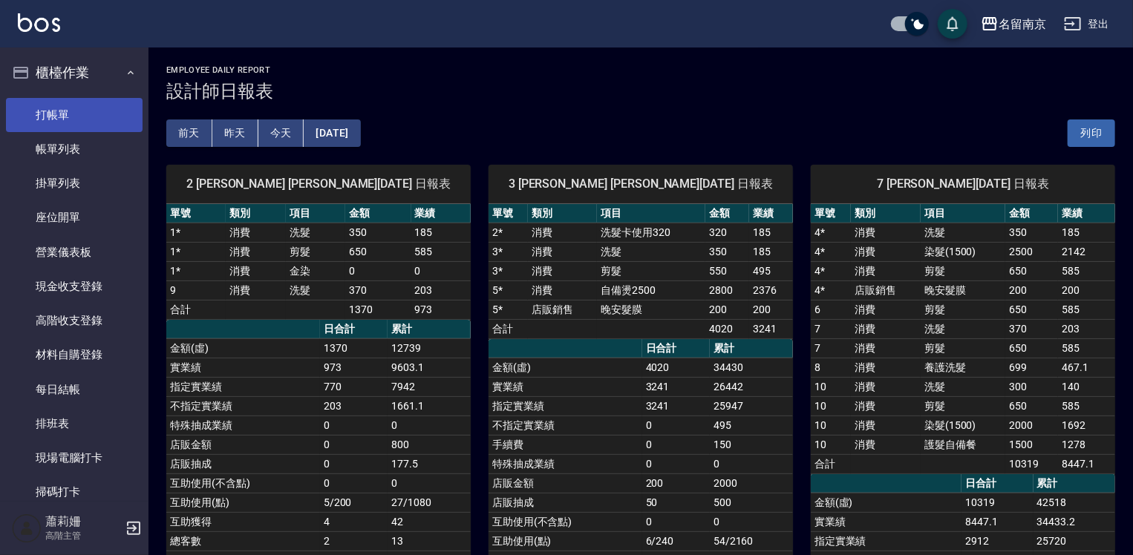
click at [57, 122] on link "打帳單" at bounding box center [74, 115] width 137 height 34
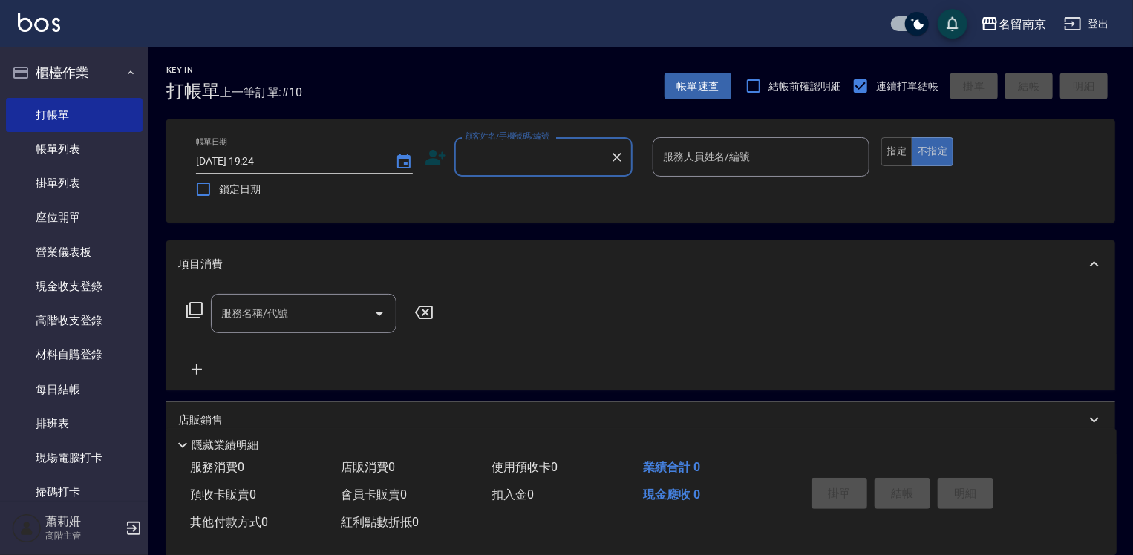
click at [486, 157] on input "顧客姓名/手機號碼/編號" at bounding box center [532, 157] width 143 height 26
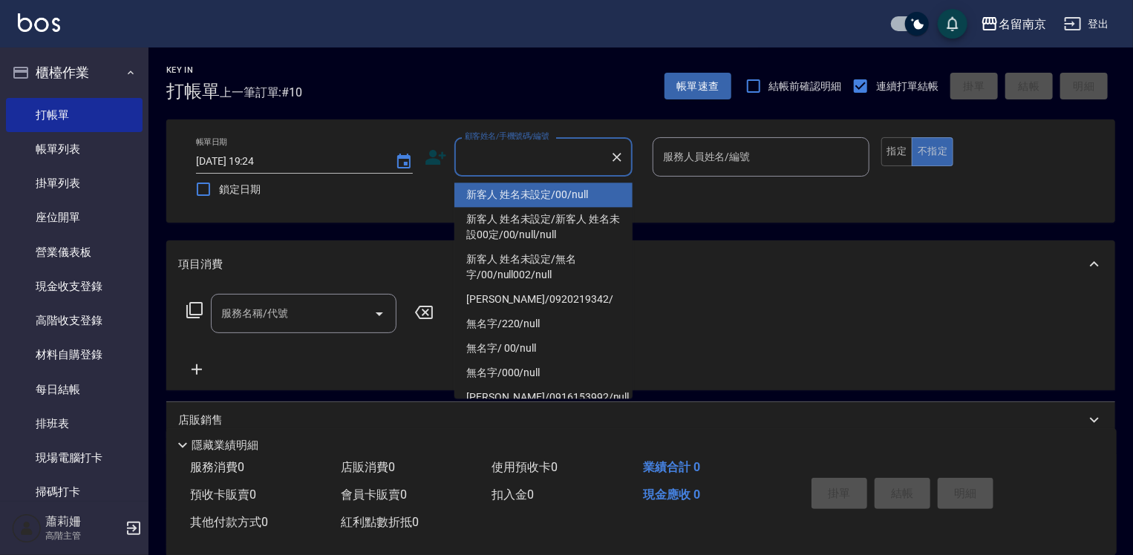
click at [543, 193] on li "新客人 姓名未設定/00/null" at bounding box center [543, 195] width 178 height 24
type input "新客人 姓名未設定/00/null"
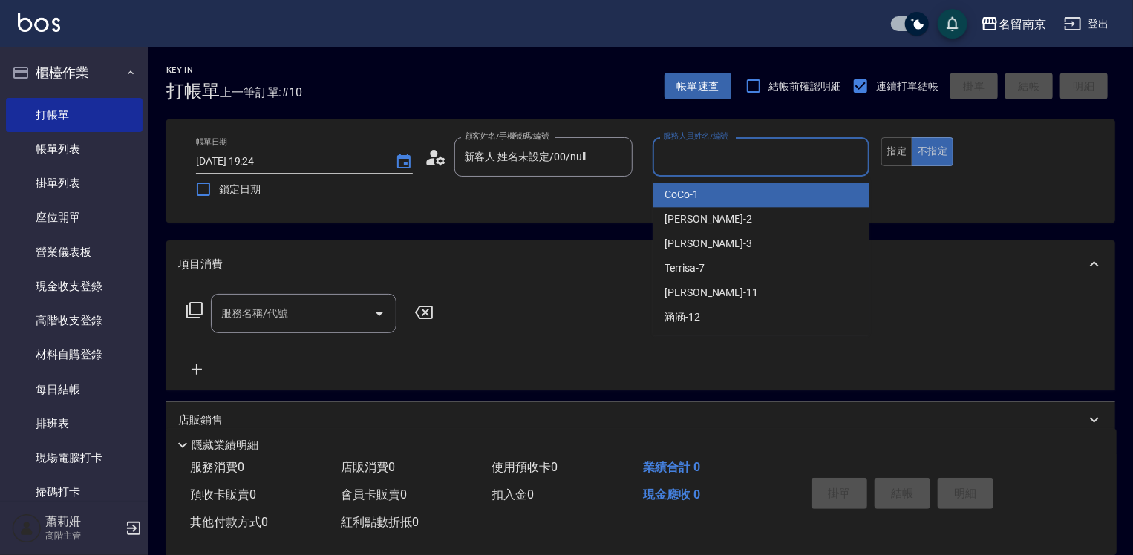
click at [717, 154] on input "服務人員姓名/編號" at bounding box center [760, 157] width 203 height 26
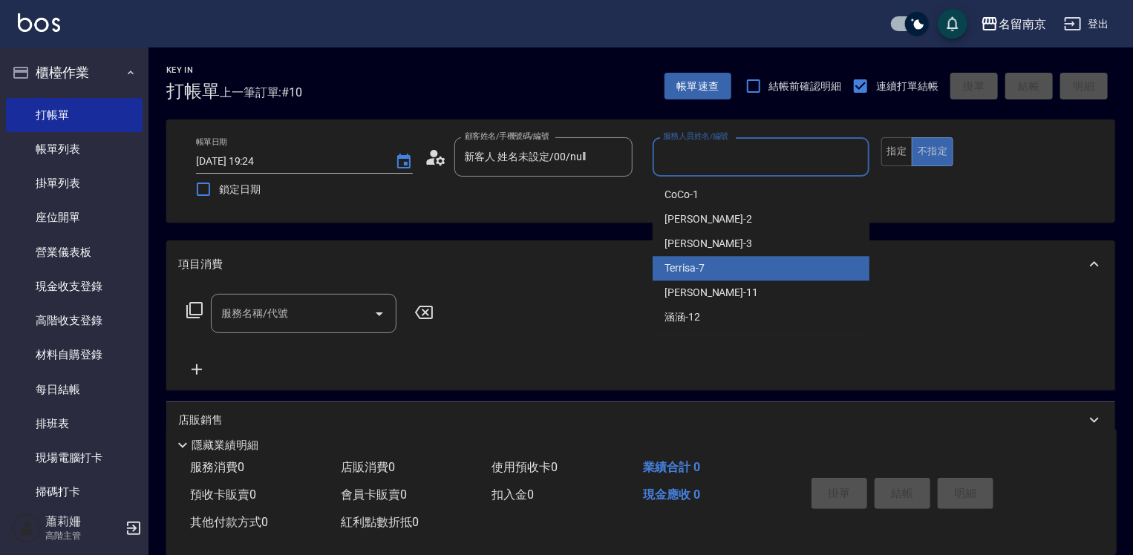
click at [705, 272] on span "Terrisa -7" at bounding box center [684, 269] width 40 height 16
type input "Terrisa-7"
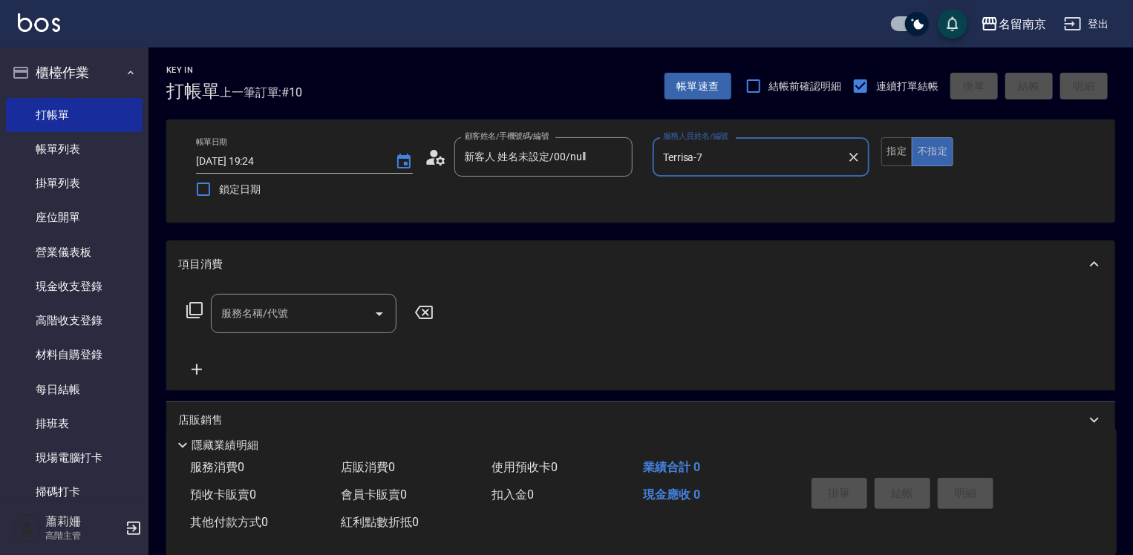
click at [280, 316] on input "服務名稱/代號" at bounding box center [293, 314] width 150 height 26
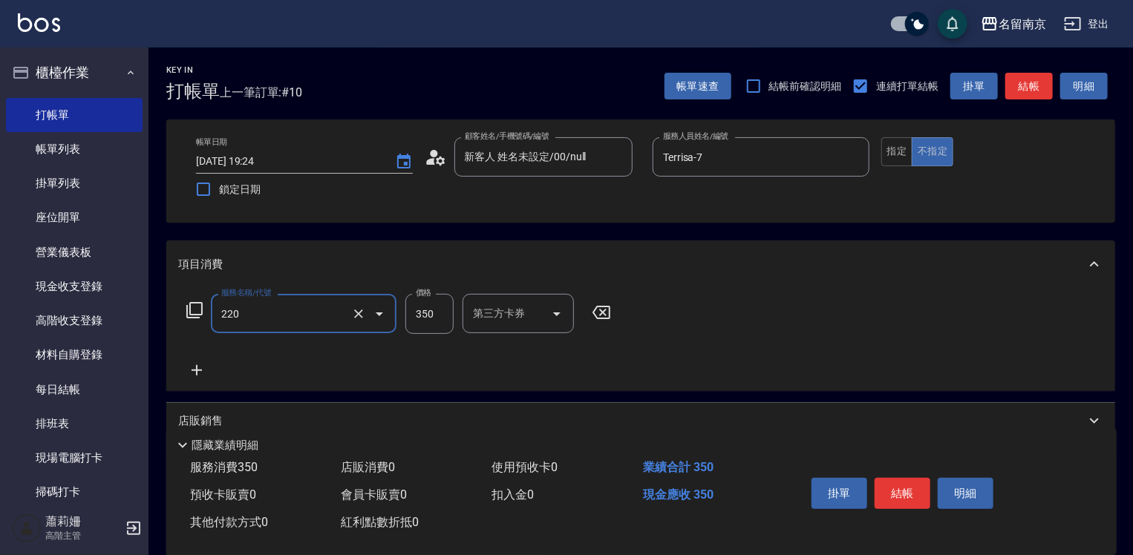
type input "洗髮(220)"
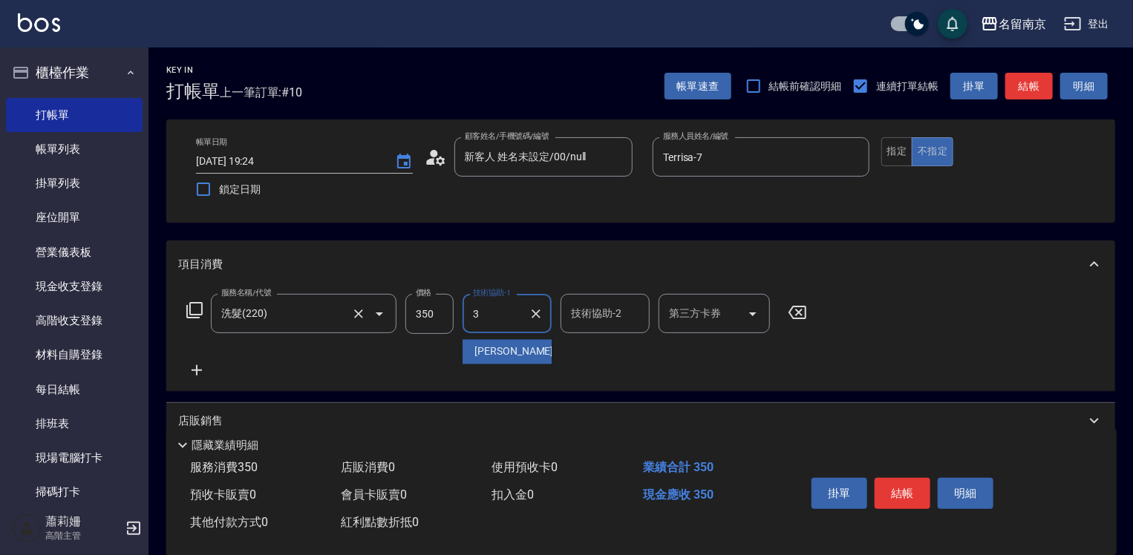
type input "[PERSON_NAME]-3"
click at [918, 478] on button "結帳" at bounding box center [903, 493] width 56 height 31
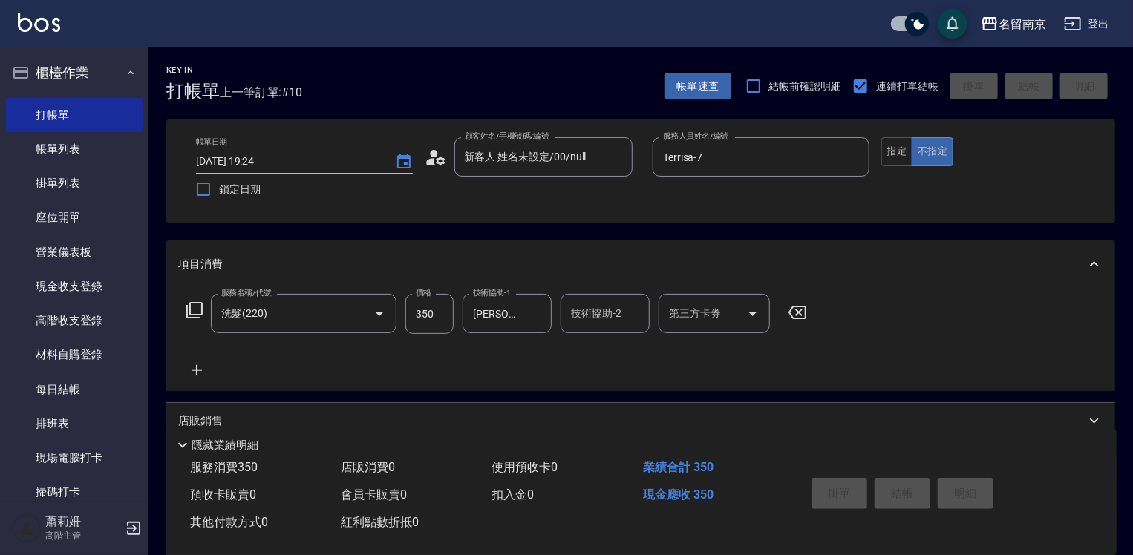
type input "[DATE] 19:43"
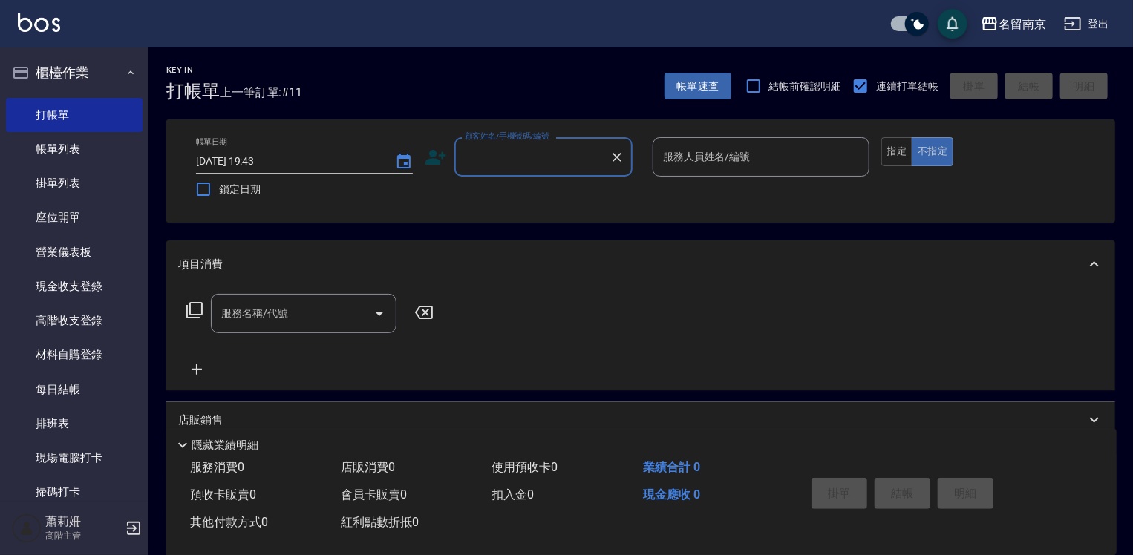
click at [529, 154] on input "顧客姓名/手機號碼/編號" at bounding box center [532, 157] width 143 height 26
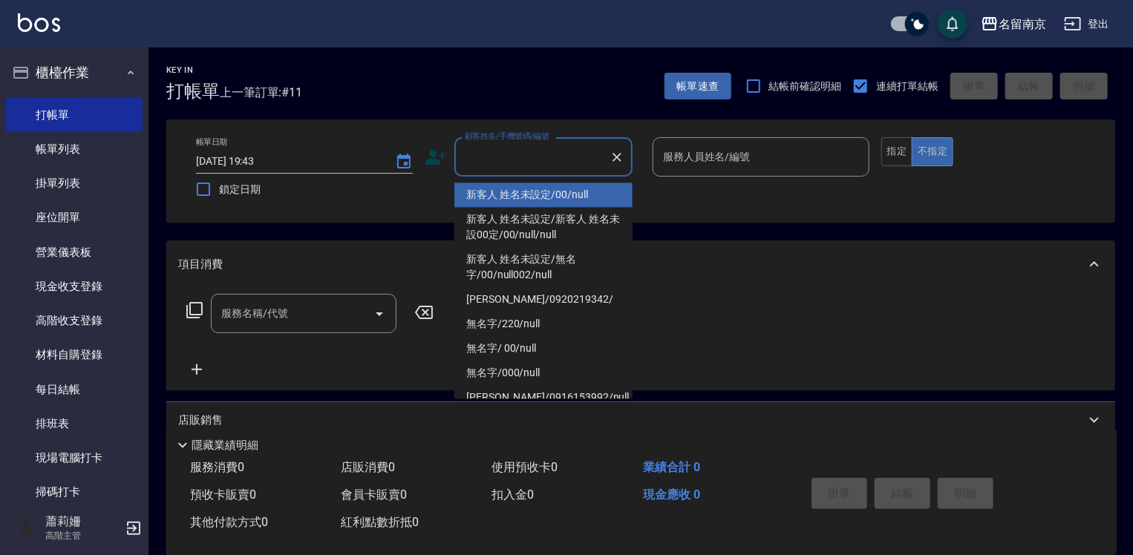
drag, startPoint x: 529, startPoint y: 182, endPoint x: 536, endPoint y: 194, distance: 14.0
click at [529, 184] on ul "新客人 姓名未設定/00/null 新客人 姓名未設定/新客人 姓名未設00定/00/null/null 新客人 姓名未設定/無名字/00/null002/n…" at bounding box center [543, 288] width 178 height 222
click at [538, 194] on li "新客人 姓名未設定/00/null" at bounding box center [543, 195] width 178 height 24
type input "新客人 姓名未設定/00/null"
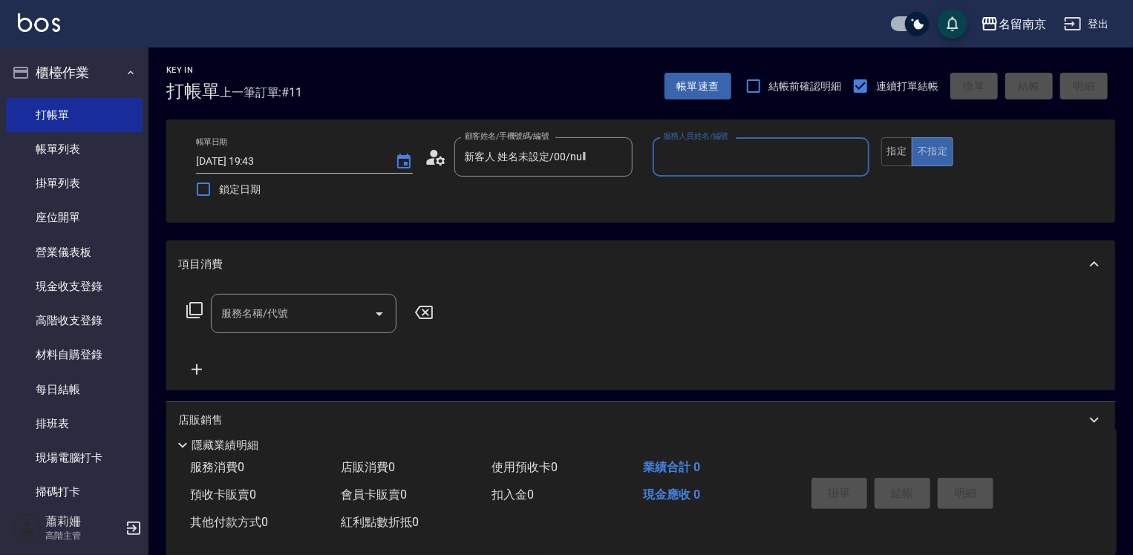
click at [719, 163] on input "服務人員姓名/編號" at bounding box center [760, 157] width 203 height 26
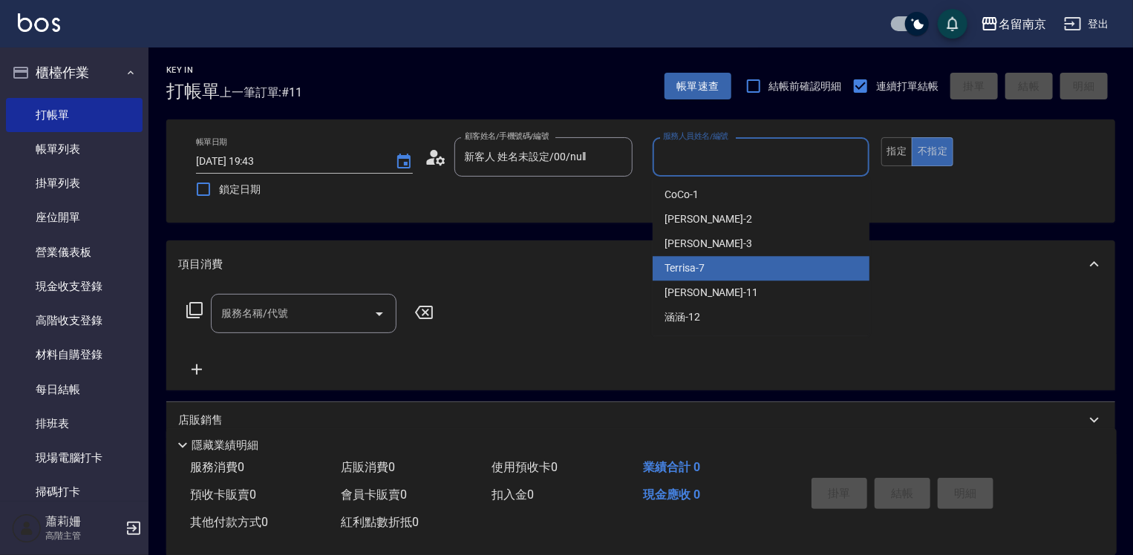
click at [715, 273] on div "Terrisa -7" at bounding box center [761, 268] width 217 height 24
type input "Terrisa-7"
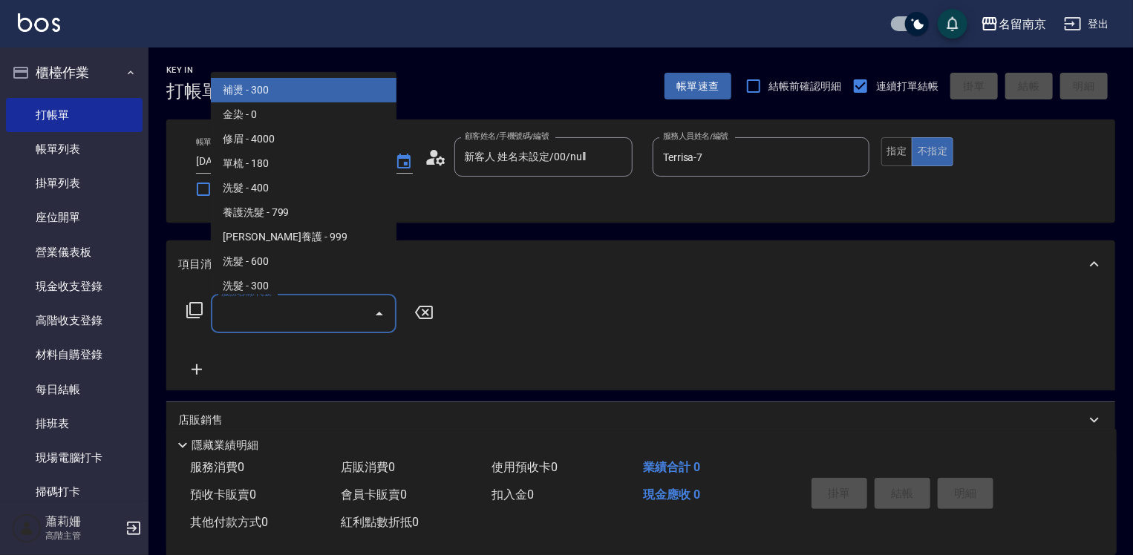
click at [344, 312] on input "服務名稱/代號" at bounding box center [293, 314] width 150 height 26
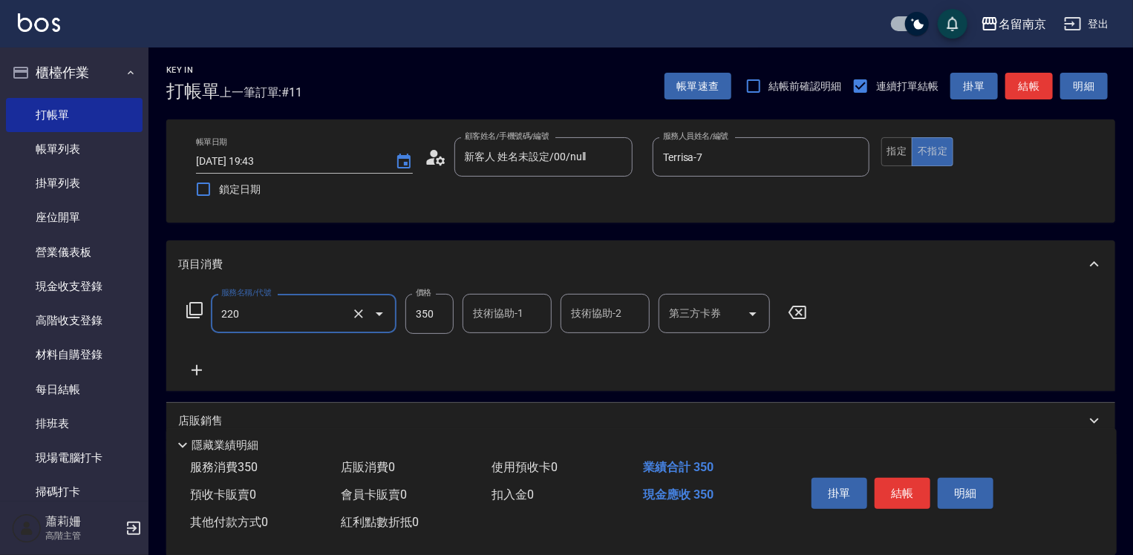
type input "洗髮(220)"
type input "[PERSON_NAME]-2"
click at [897, 488] on button "結帳" at bounding box center [903, 493] width 56 height 31
